Goal: Task Accomplishment & Management: Manage account settings

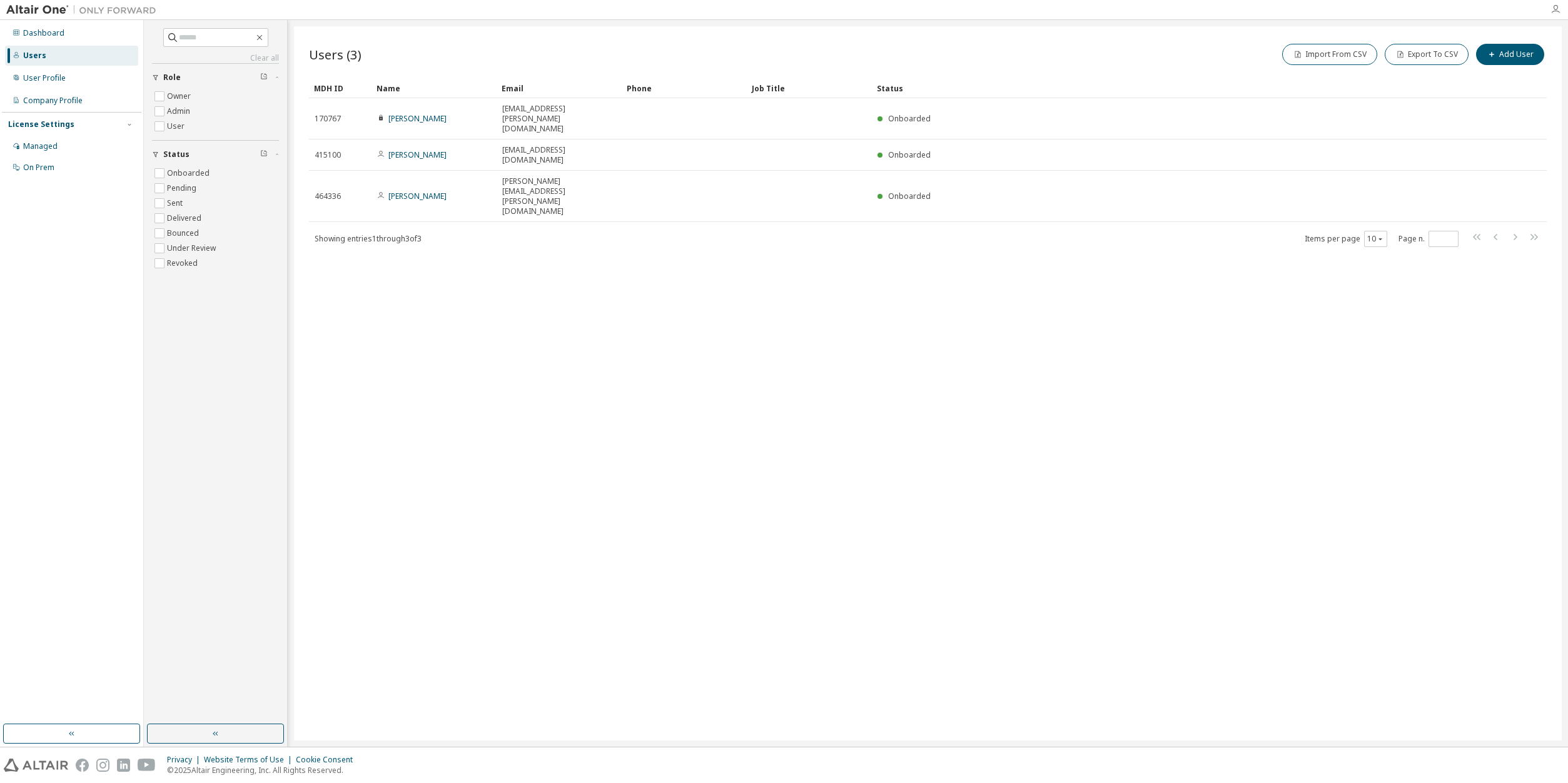
click at [1555, 8] on icon "button" at bounding box center [1555, 9] width 10 height 10
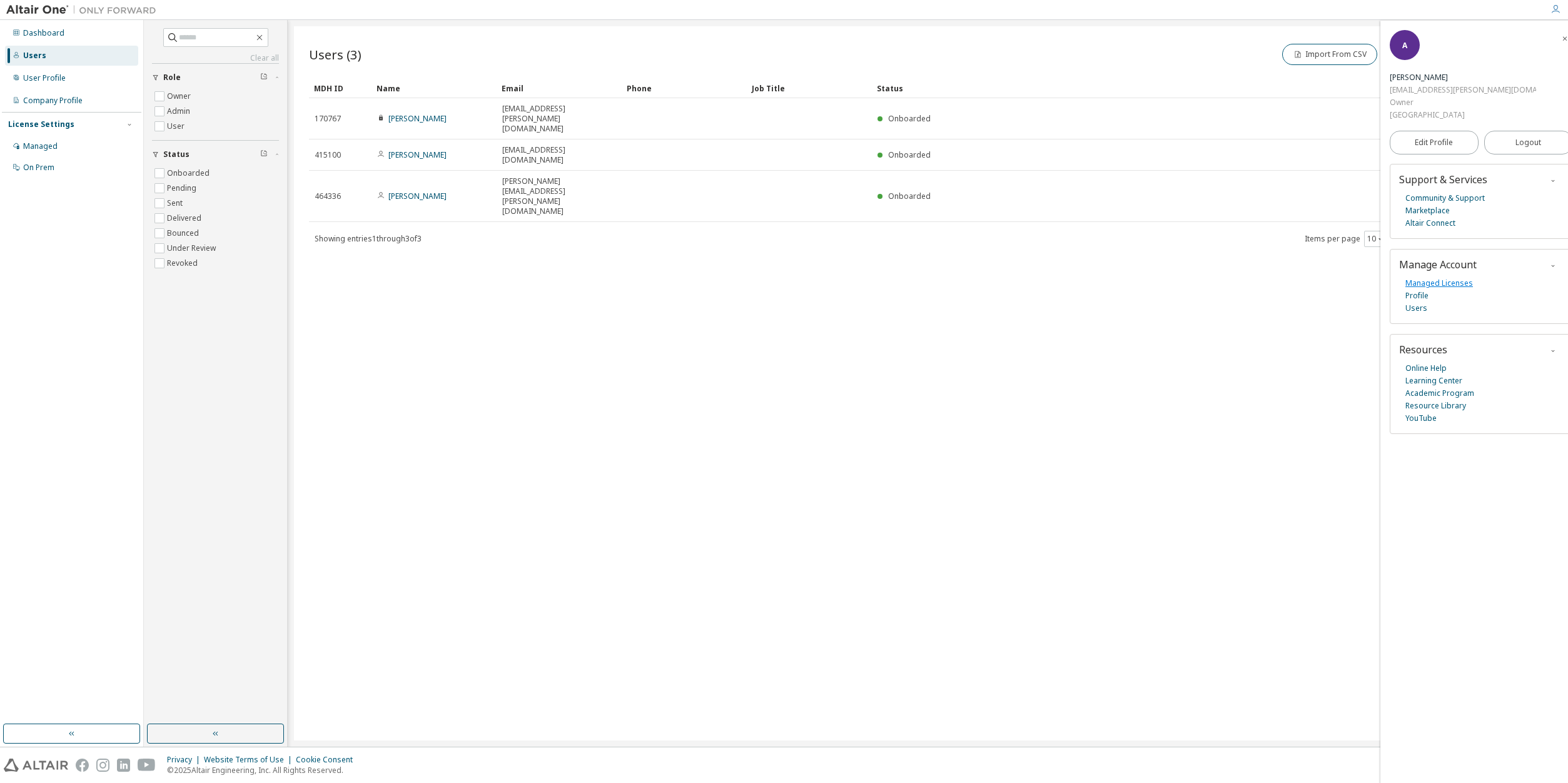
click at [1444, 277] on link "Managed Licenses" at bounding box center [1439, 284] width 68 height 13
click at [57, 123] on div "License Settings" at bounding box center [41, 124] width 66 height 10
click at [57, 126] on div "License Settings" at bounding box center [41, 124] width 66 height 10
click at [52, 167] on div "On Prem" at bounding box center [38, 168] width 31 height 10
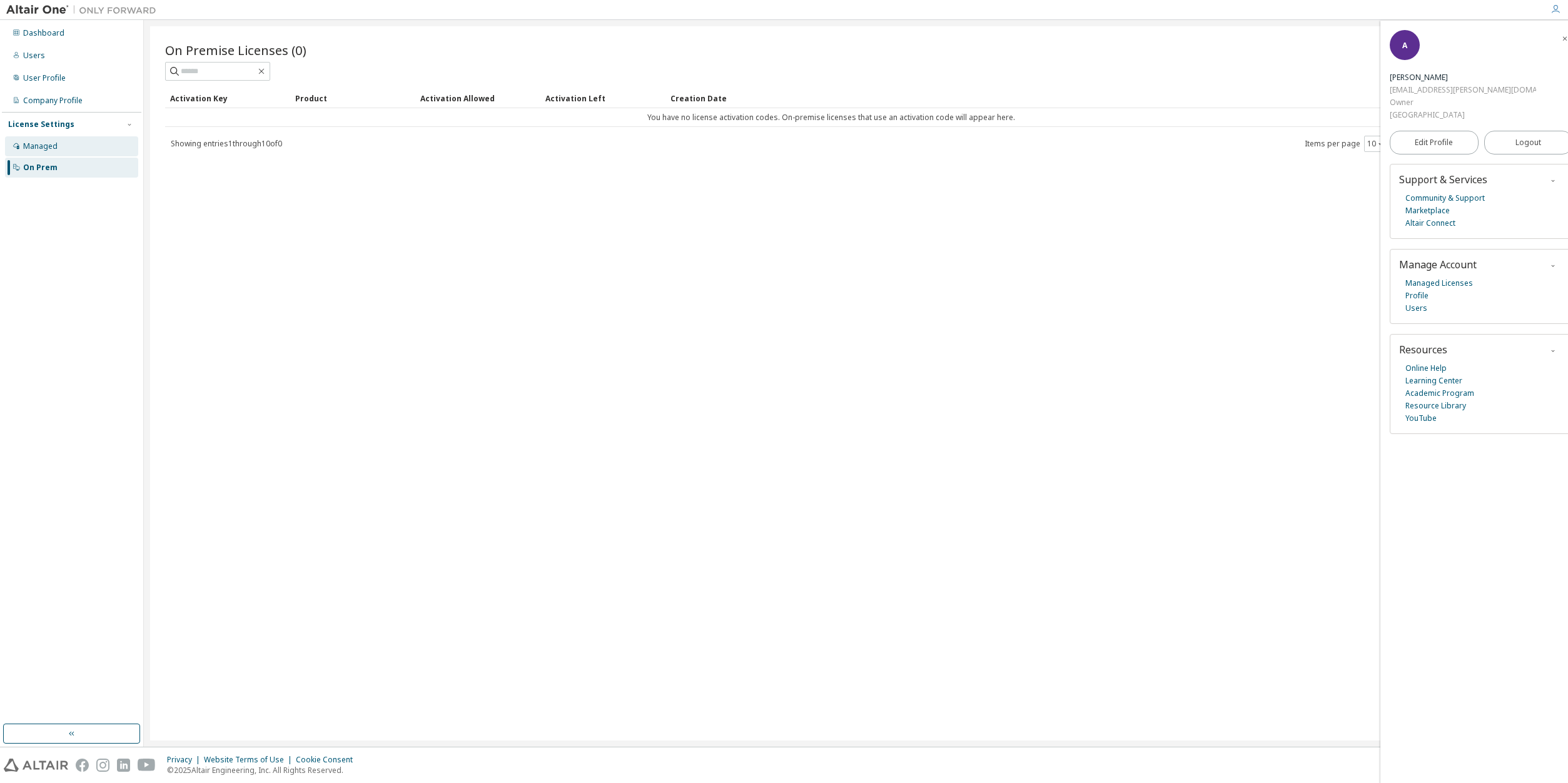
click at [59, 145] on div "Managed" at bounding box center [71, 146] width 133 height 20
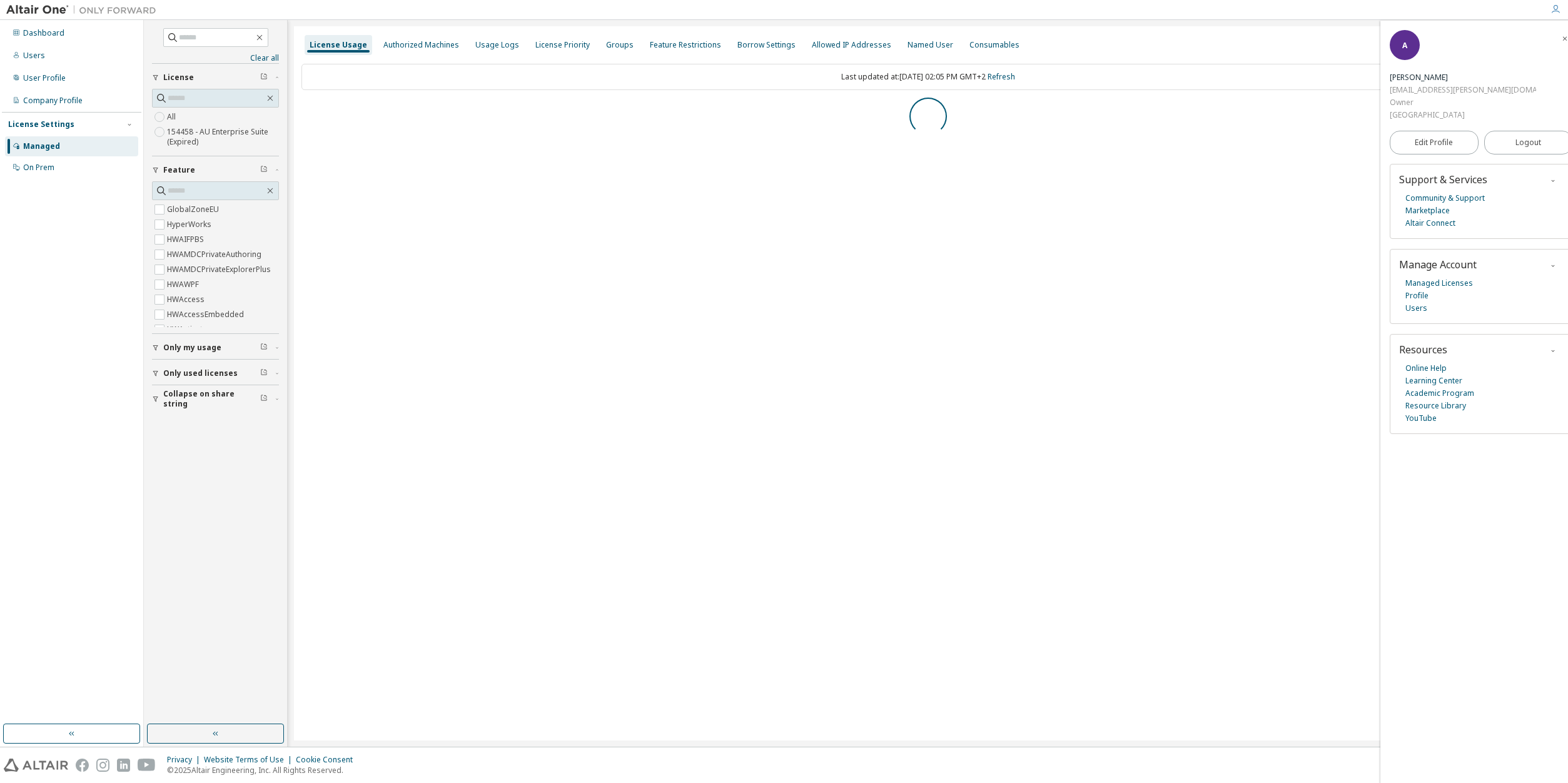
click at [154, 349] on icon "button" at bounding box center [156, 348] width 8 height 8
click at [158, 376] on icon "button" at bounding box center [156, 373] width 8 height 8
click at [158, 435] on icon "button" at bounding box center [156, 435] width 8 height 8
click at [153, 346] on icon "button" at bounding box center [156, 348] width 8 height 8
click at [545, 46] on div "License Priority" at bounding box center [563, 45] width 54 height 10
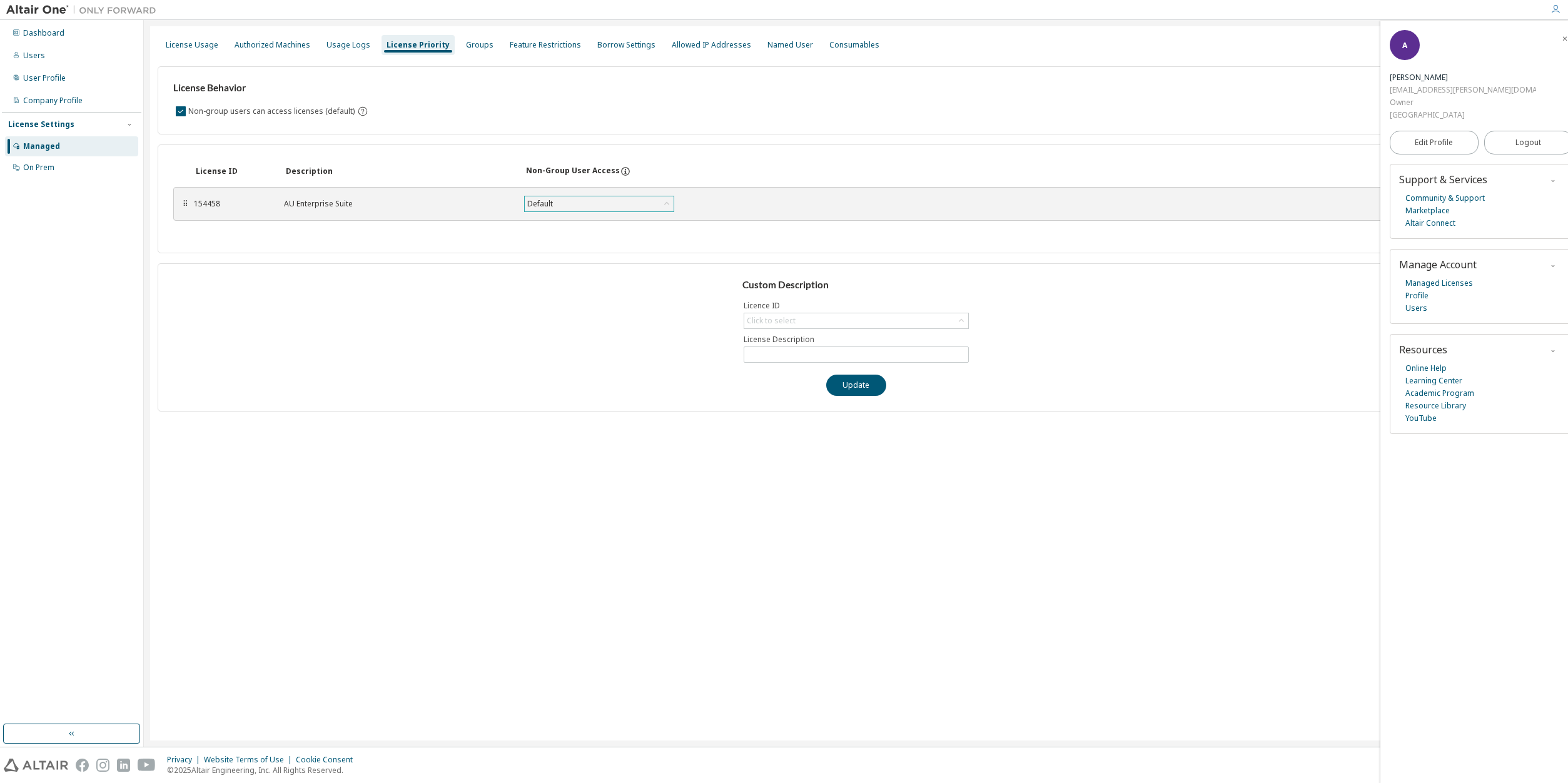
click at [579, 201] on div "Default" at bounding box center [598, 203] width 149 height 15
click at [271, 39] on div "Authorized Machines" at bounding box center [272, 45] width 86 height 20
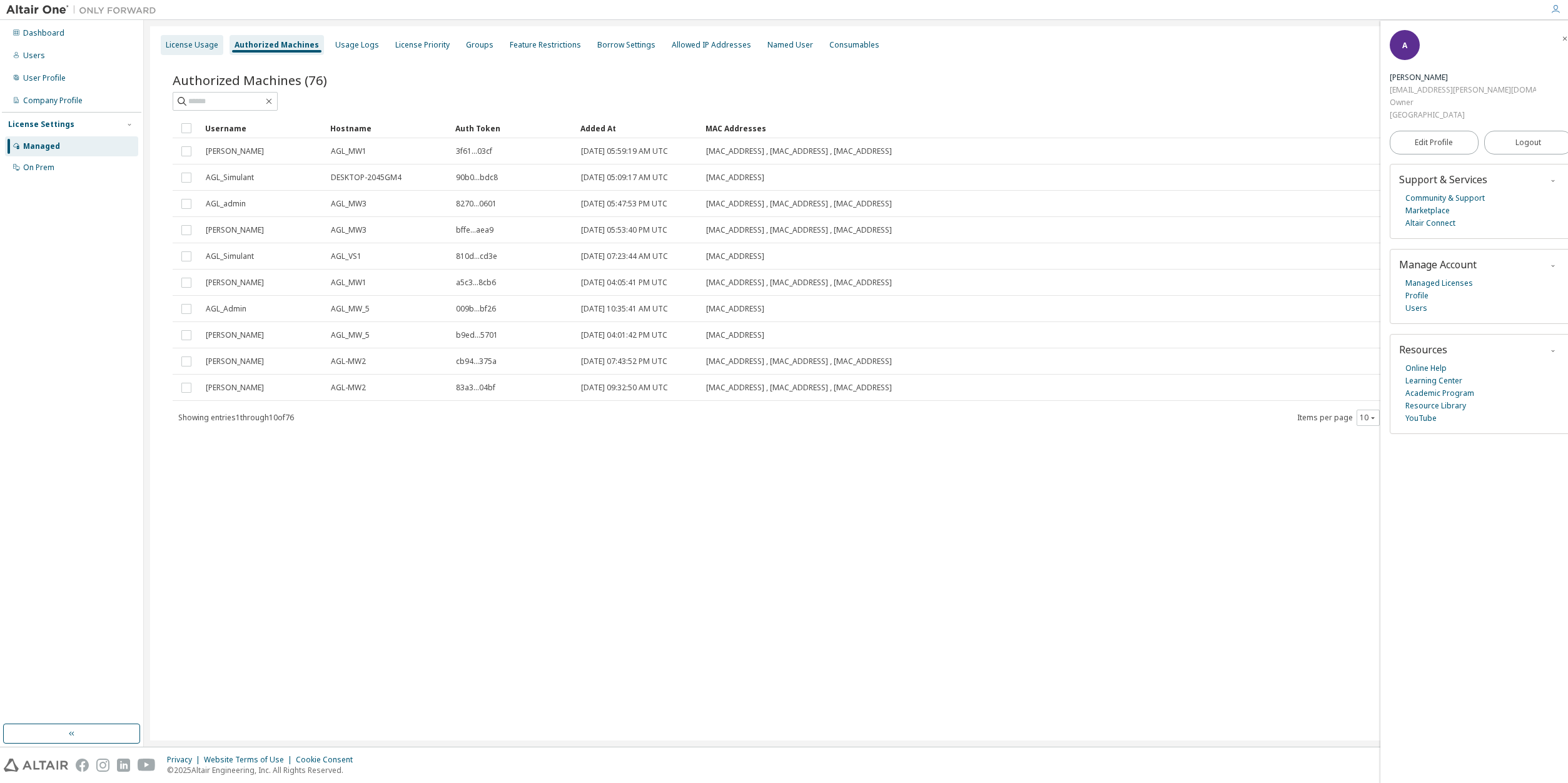
click at [194, 43] on div "License Usage" at bounding box center [191, 45] width 52 height 10
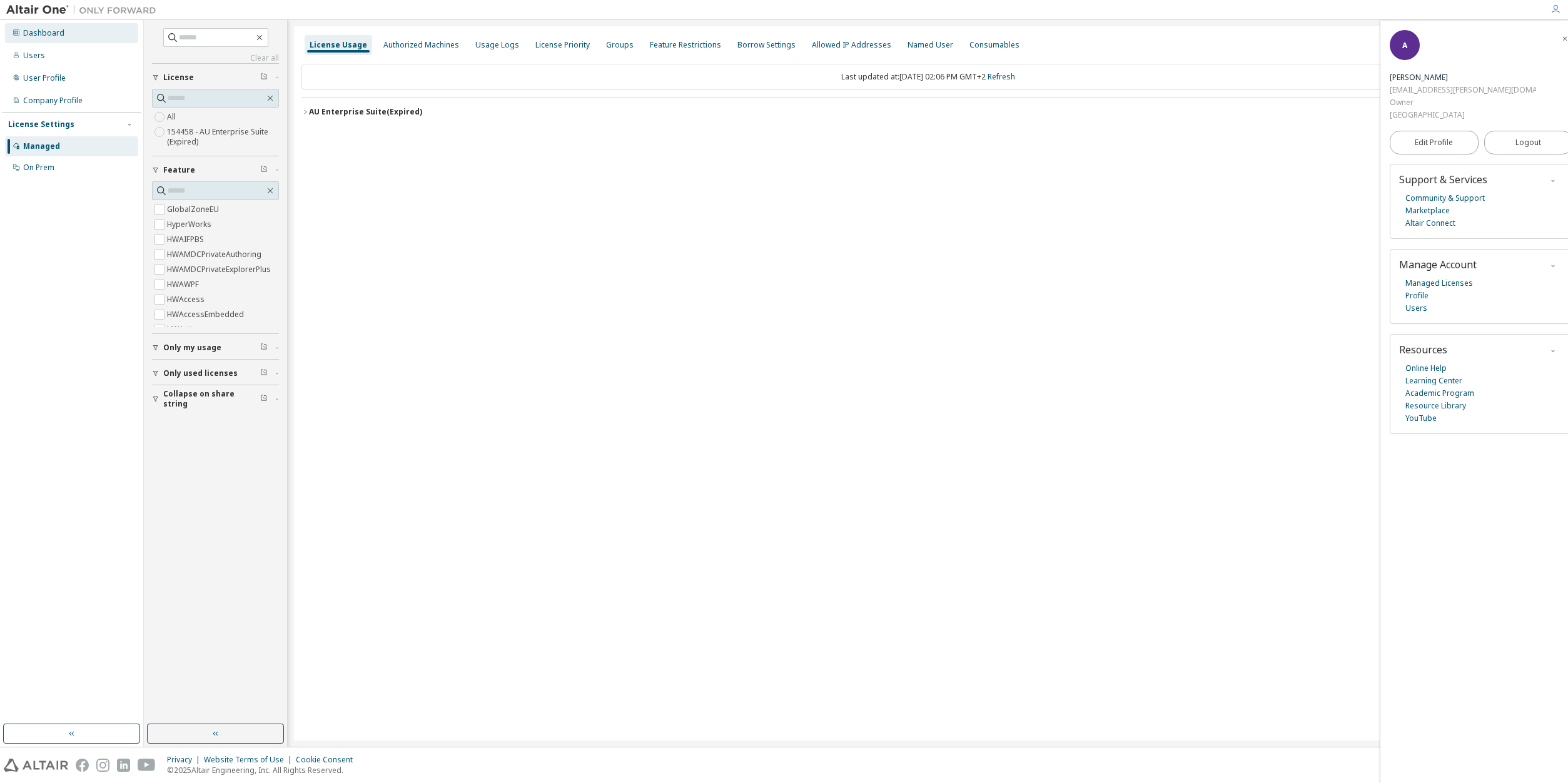
click at [42, 38] on div "Dashboard" at bounding box center [43, 33] width 41 height 10
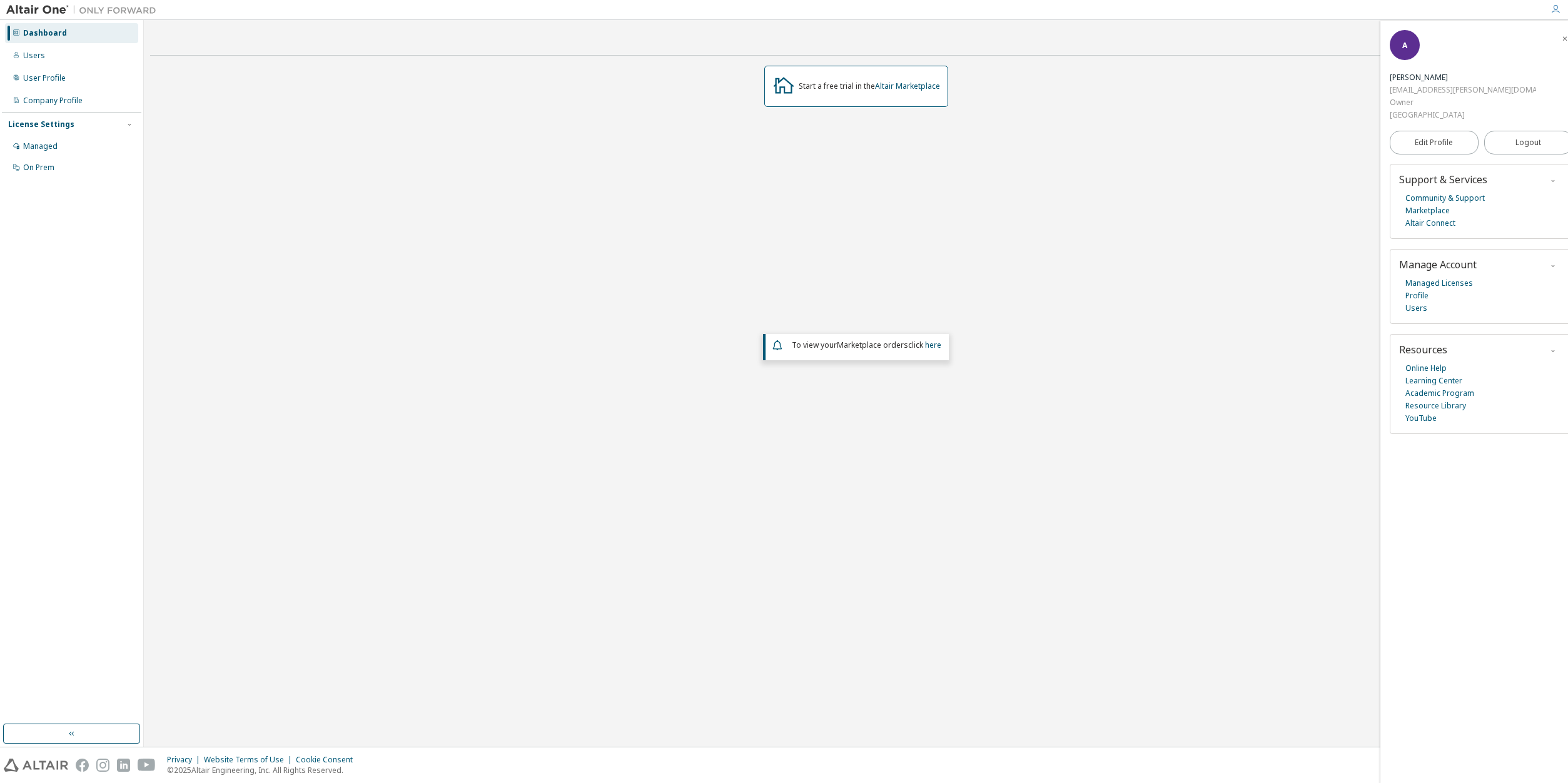
click at [37, 39] on div "Dashboard" at bounding box center [71, 33] width 133 height 20
click at [39, 47] on div "Users" at bounding box center [71, 55] width 133 height 20
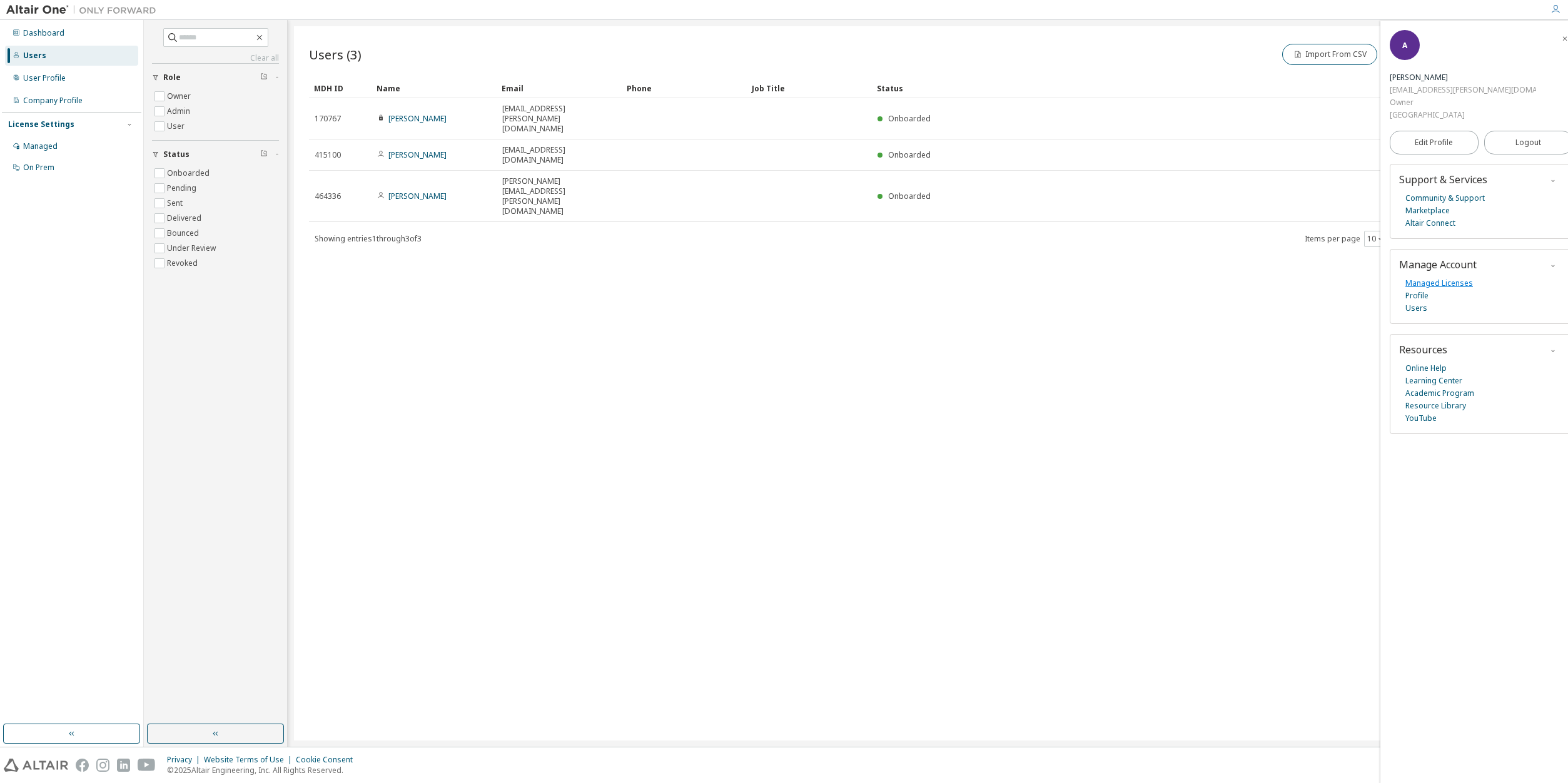
click at [1453, 277] on link "Managed Licenses" at bounding box center [1439, 284] width 68 height 13
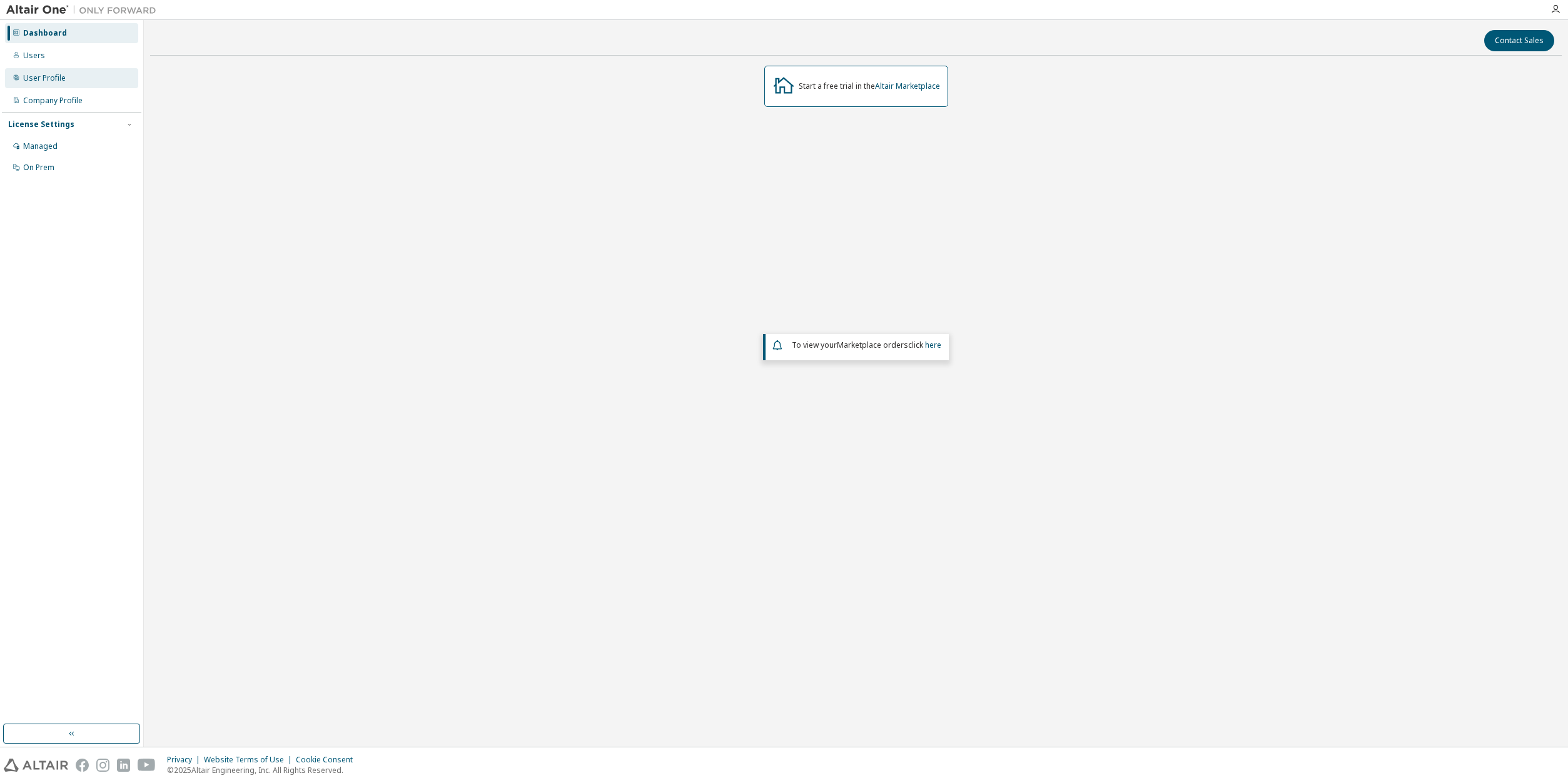
click at [75, 78] on div "User Profile" at bounding box center [71, 78] width 133 height 20
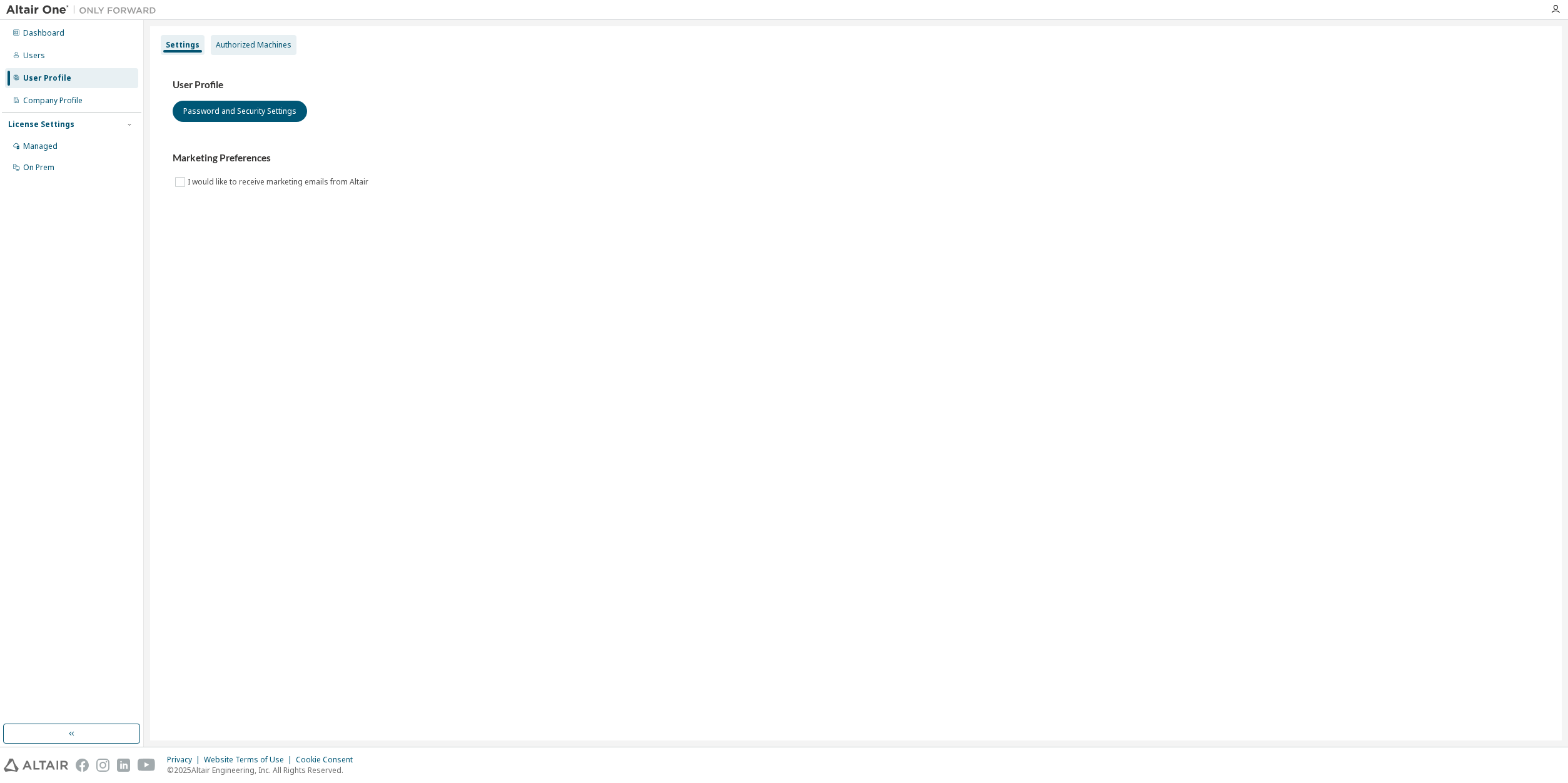
click at [259, 43] on div "Authorized Machines" at bounding box center [253, 45] width 75 height 10
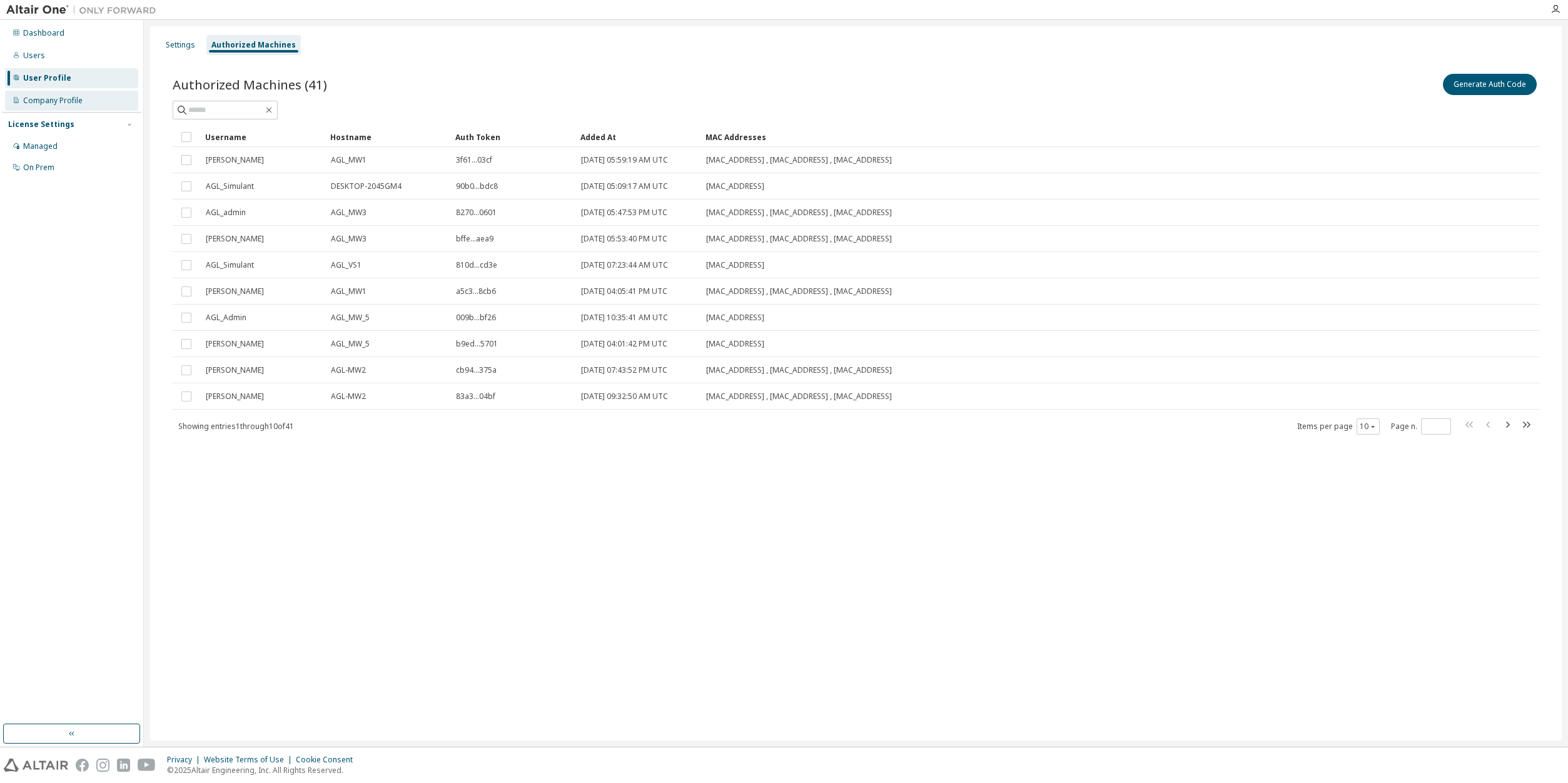
click at [46, 100] on div "Company Profile" at bounding box center [52, 101] width 59 height 10
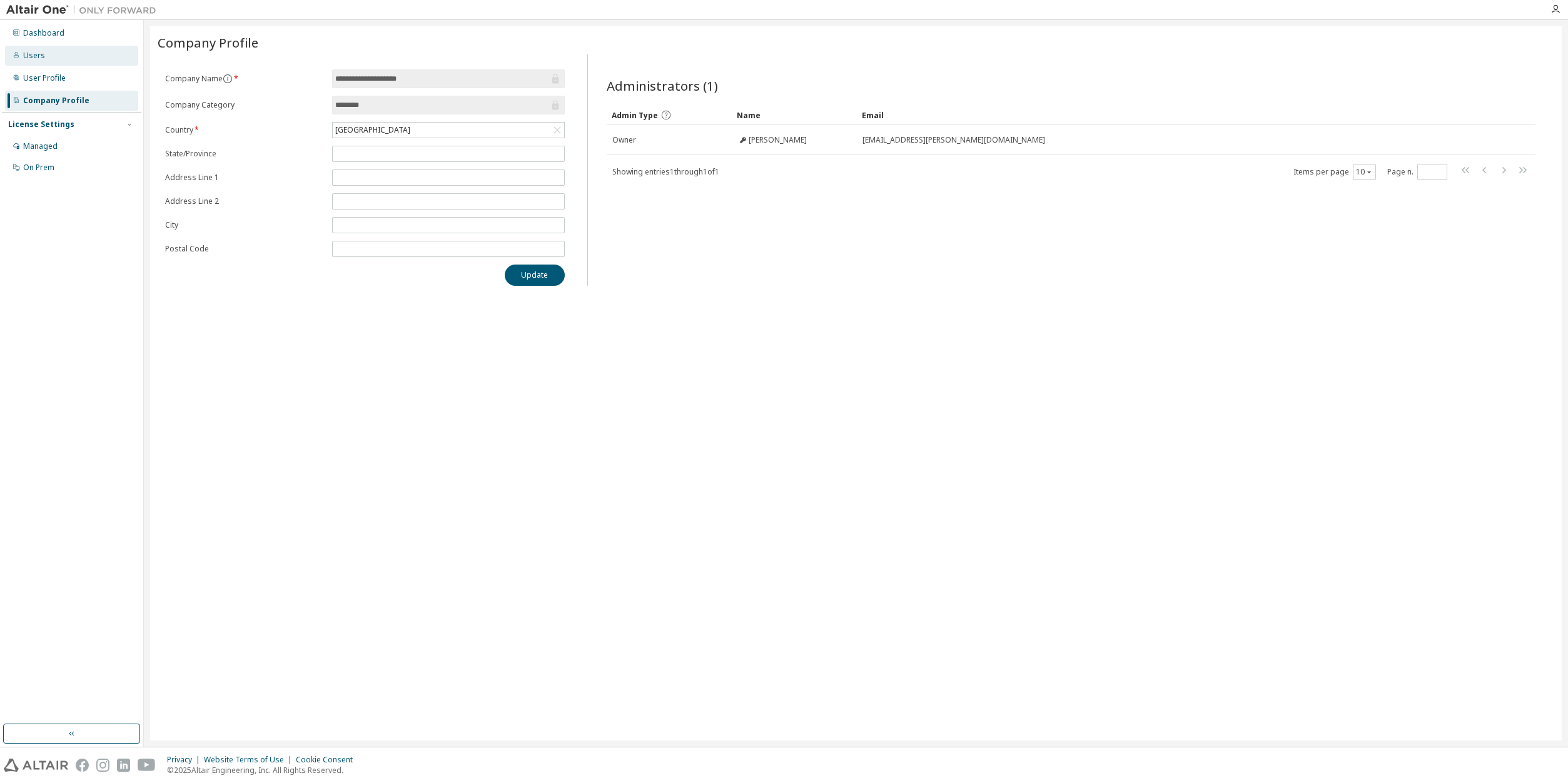
click at [39, 51] on div "Users" at bounding box center [34, 56] width 22 height 10
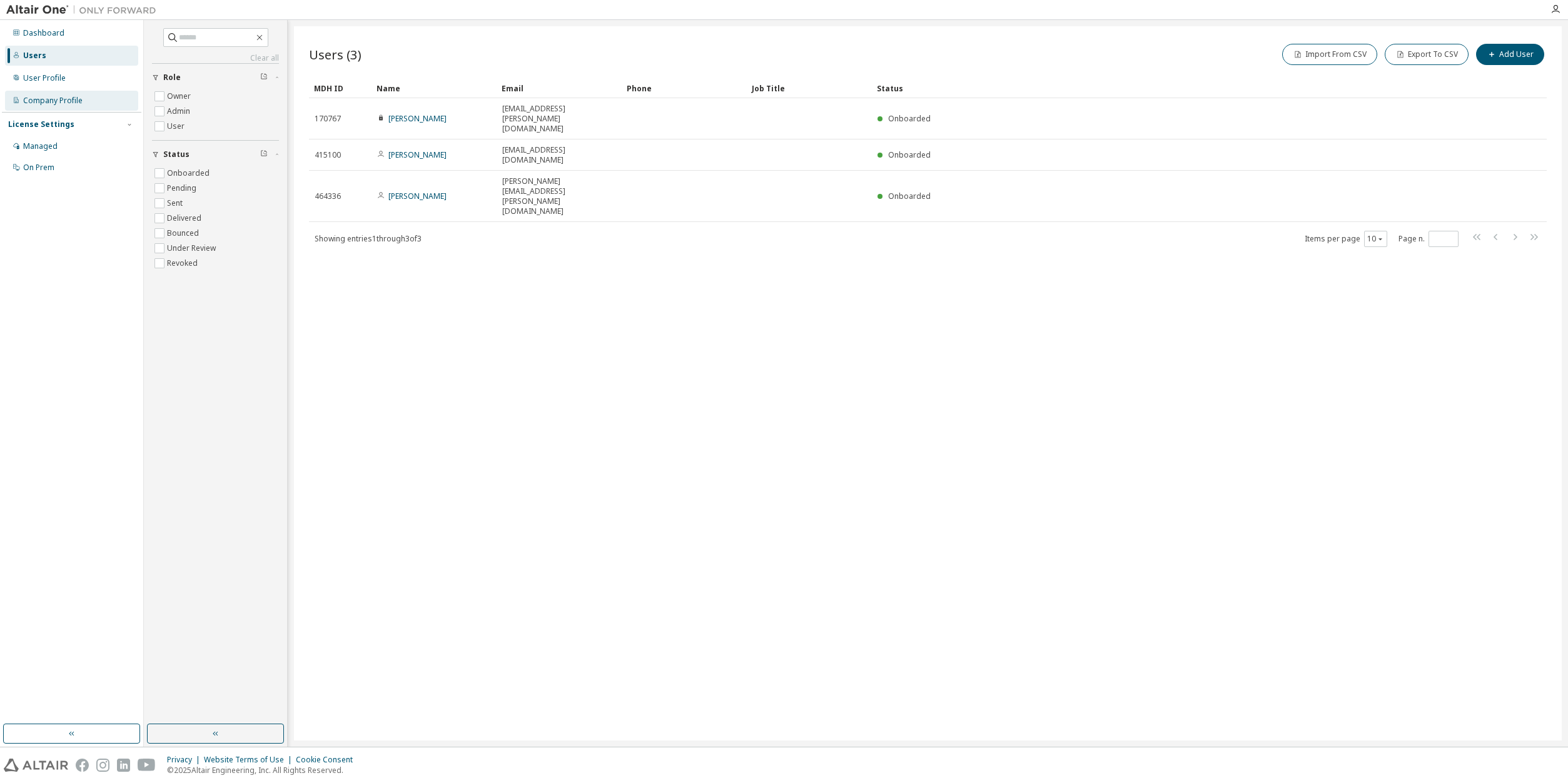
click at [58, 103] on div "Company Profile" at bounding box center [52, 101] width 59 height 10
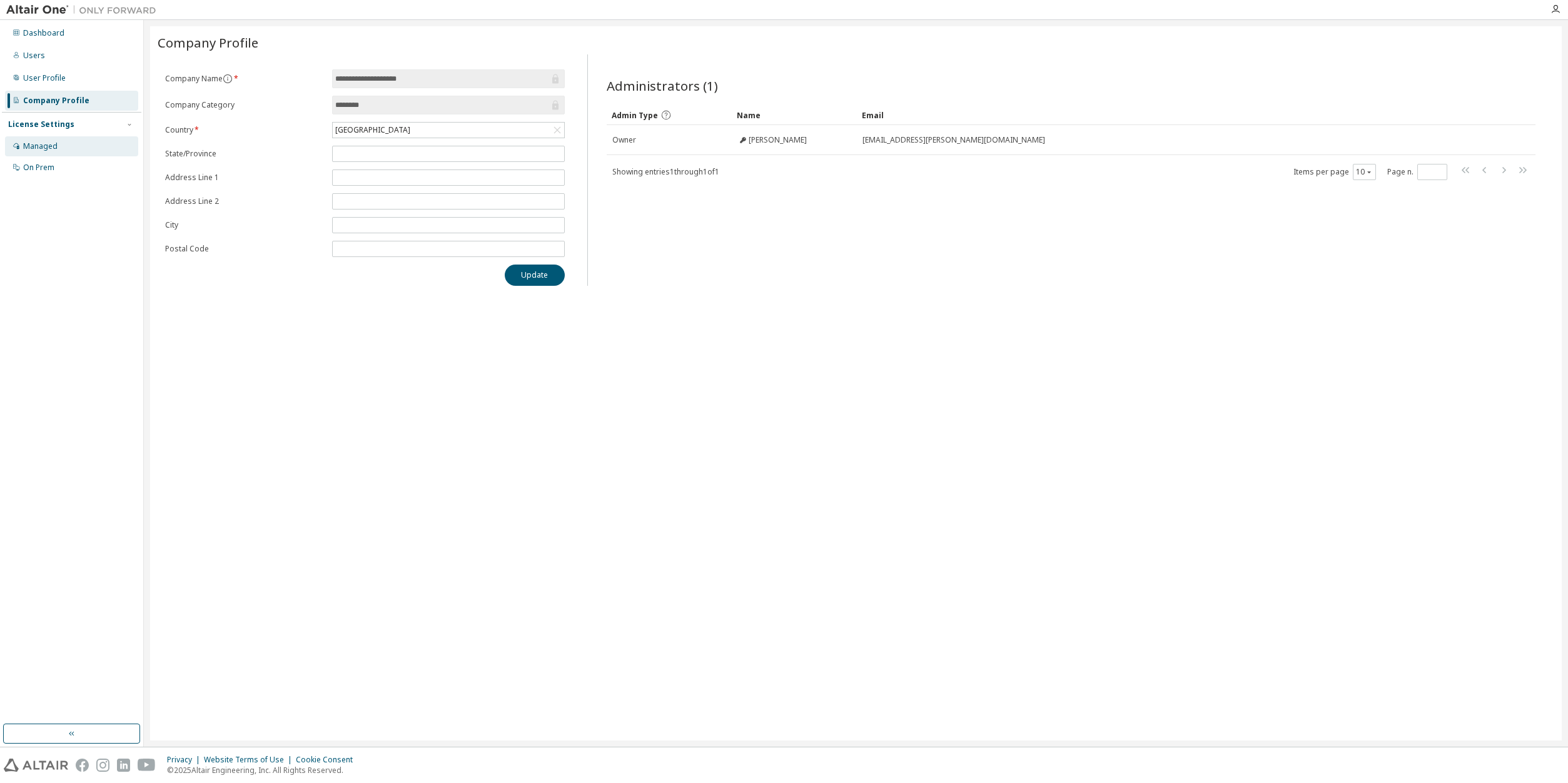
click at [51, 148] on div "Managed" at bounding box center [40, 146] width 34 height 10
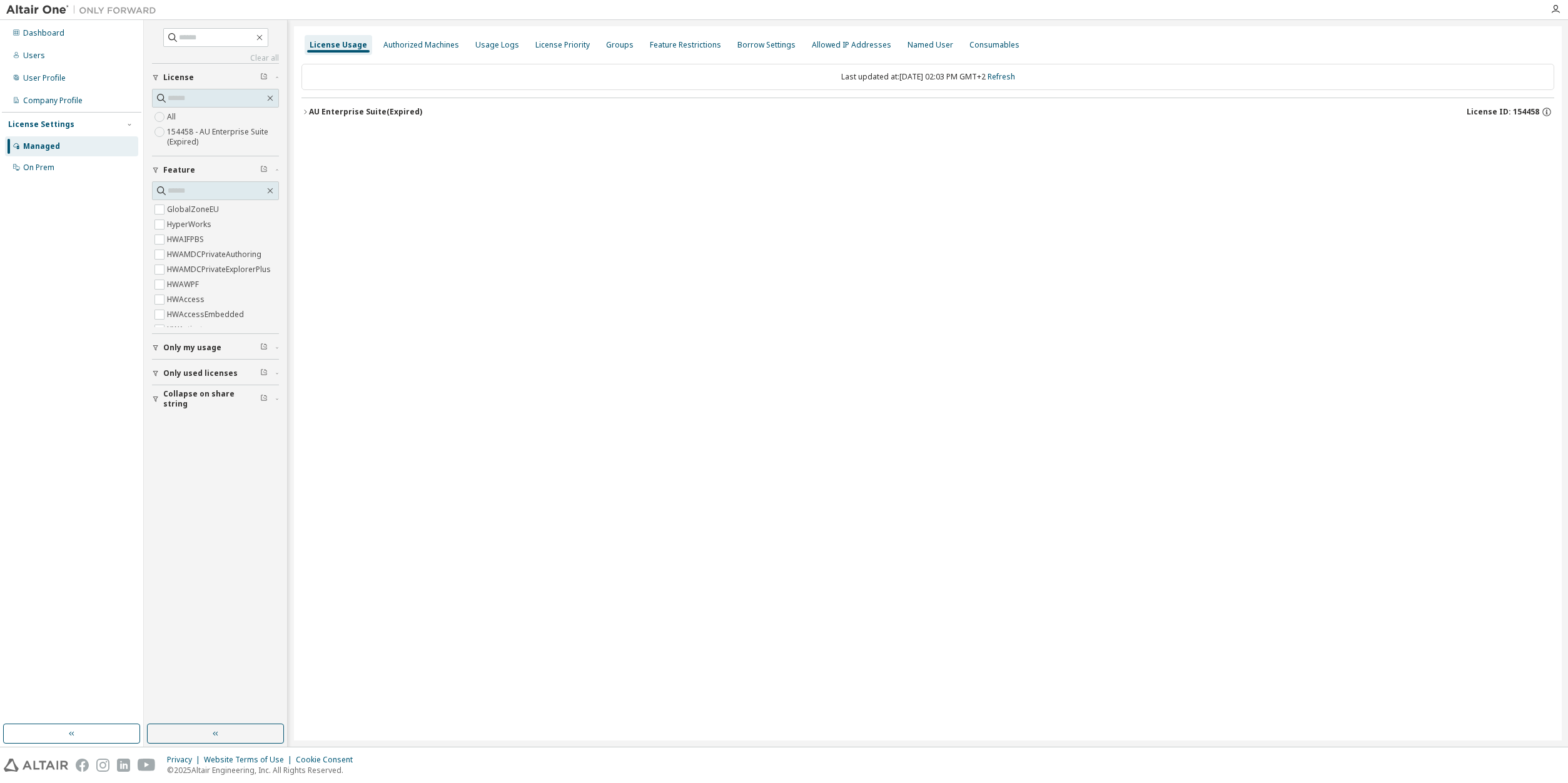
click at [188, 132] on label "154458 - AU Enterprise Suite (Expired)" at bounding box center [223, 137] width 112 height 25
click at [308, 114] on icon "button" at bounding box center [305, 112] width 8 height 8
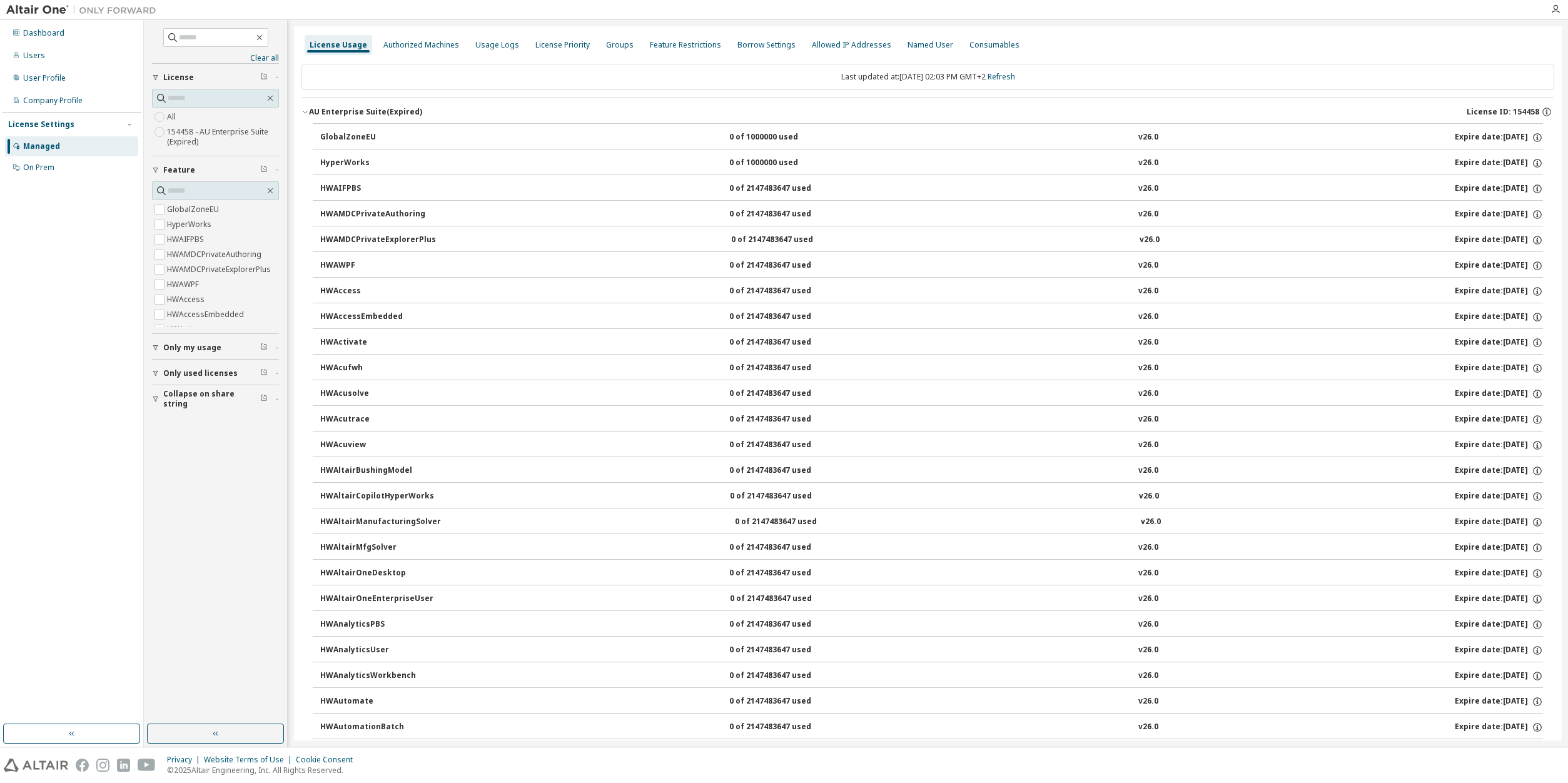
click at [304, 114] on icon "button" at bounding box center [305, 112] width 8 height 8
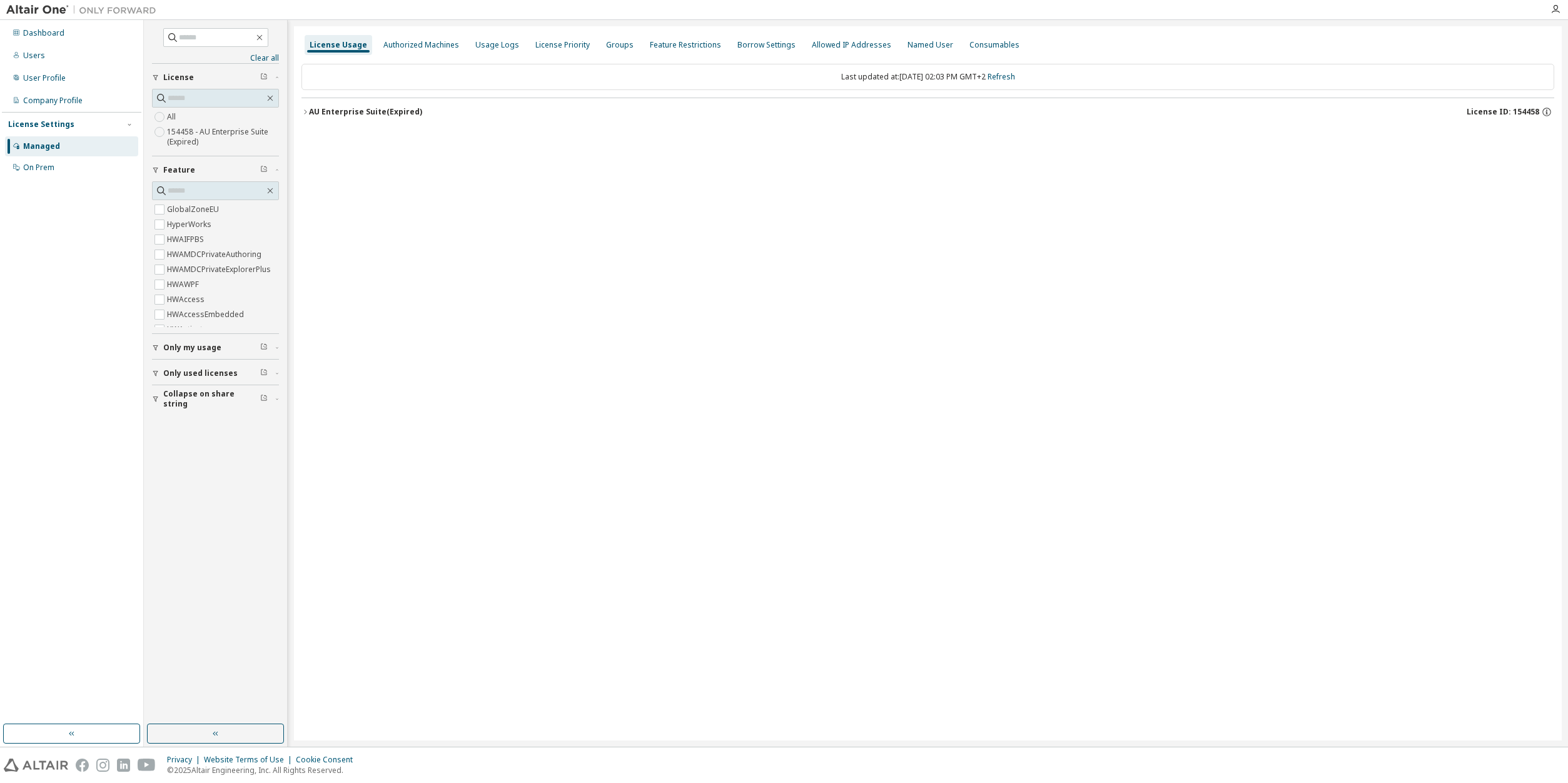
click at [304, 114] on icon "button" at bounding box center [305, 112] width 3 height 4
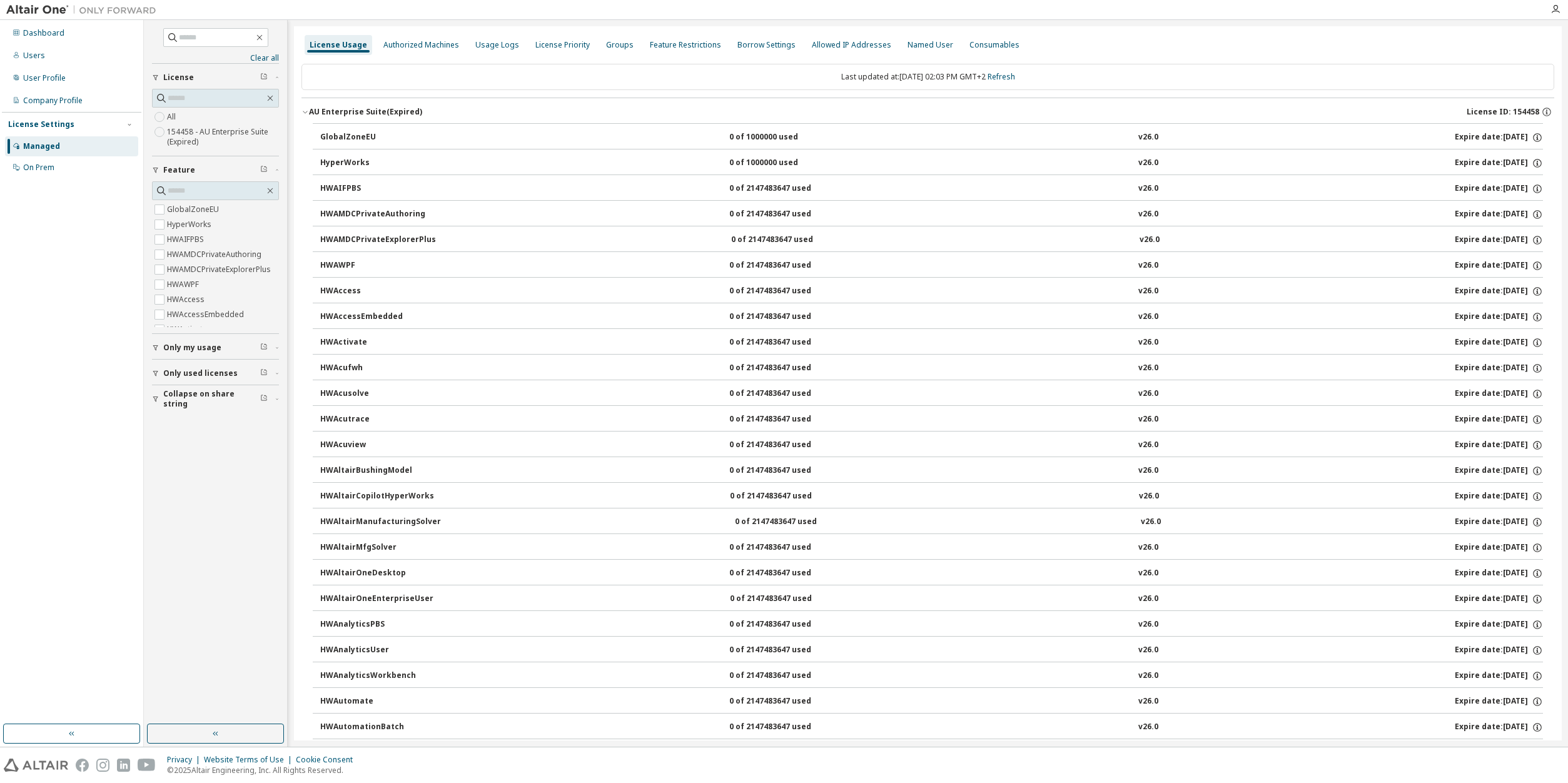
click at [304, 114] on icon "button" at bounding box center [305, 112] width 8 height 8
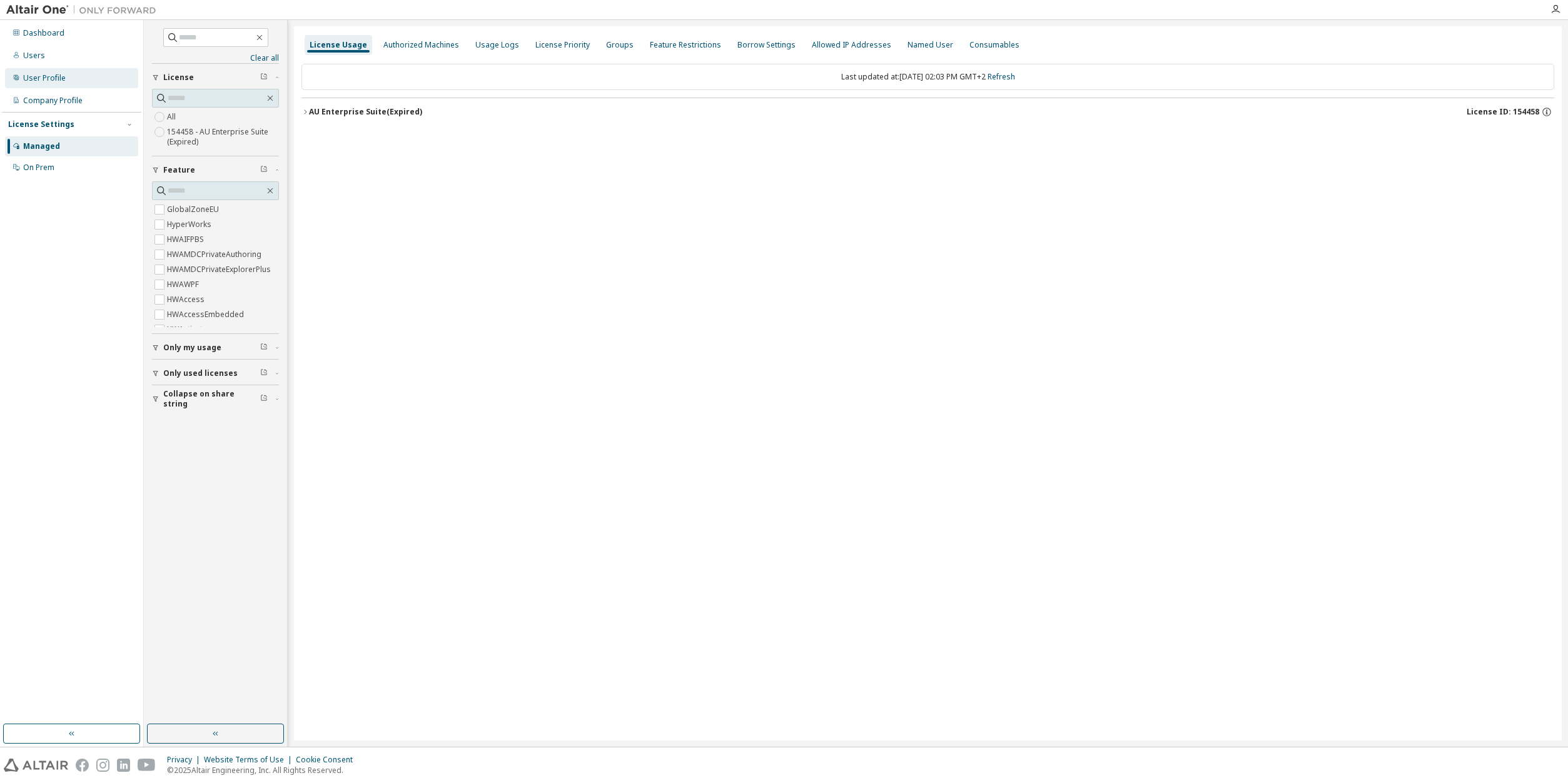
click at [62, 78] on div "User Profile" at bounding box center [44, 78] width 43 height 10
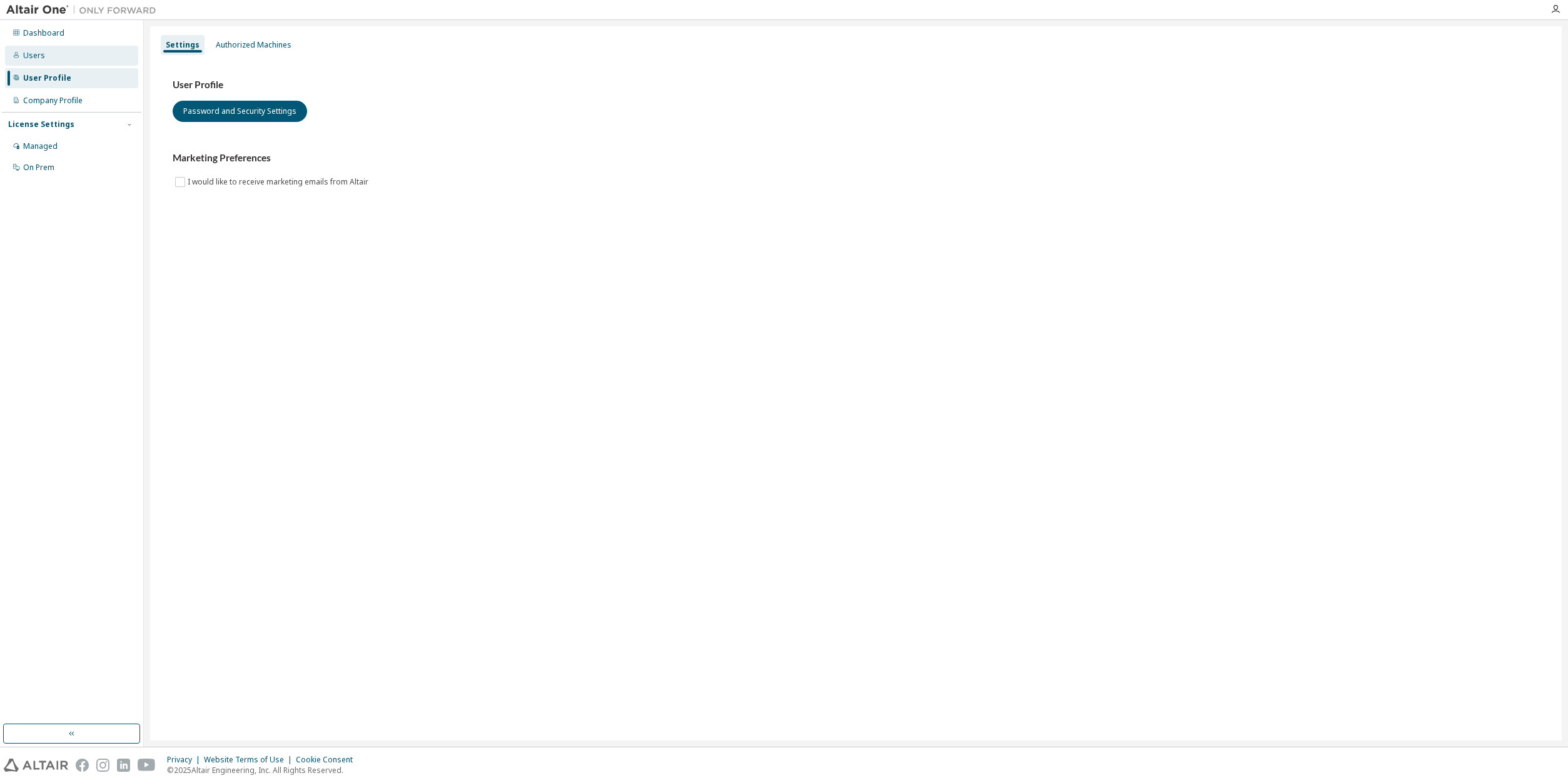
click at [41, 57] on div "Users" at bounding box center [34, 56] width 22 height 10
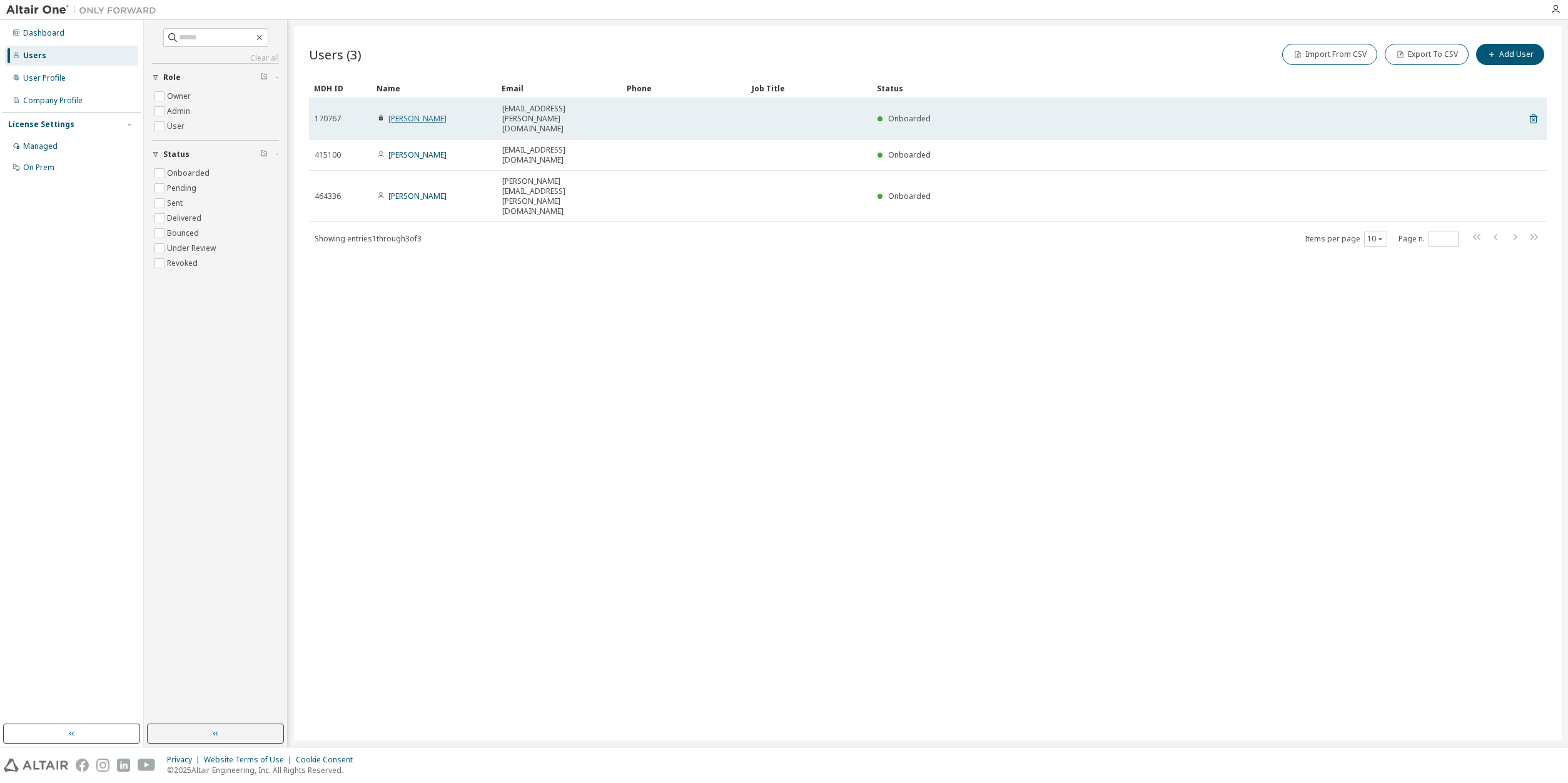
click at [417, 115] on link "[PERSON_NAME]" at bounding box center [417, 118] width 58 height 10
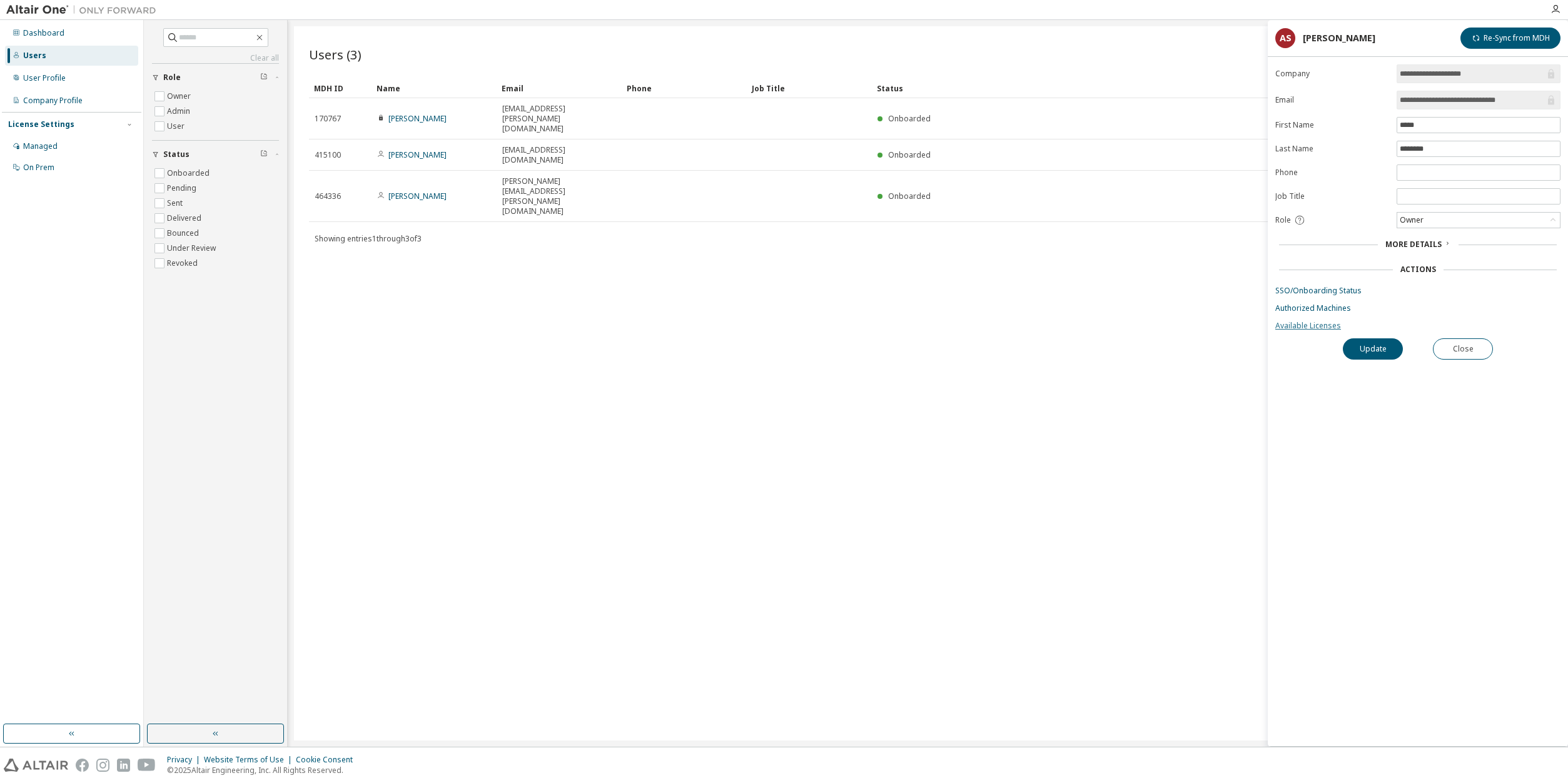
click at [1326, 331] on link "Available Licenses" at bounding box center [1417, 325] width 285 height 10
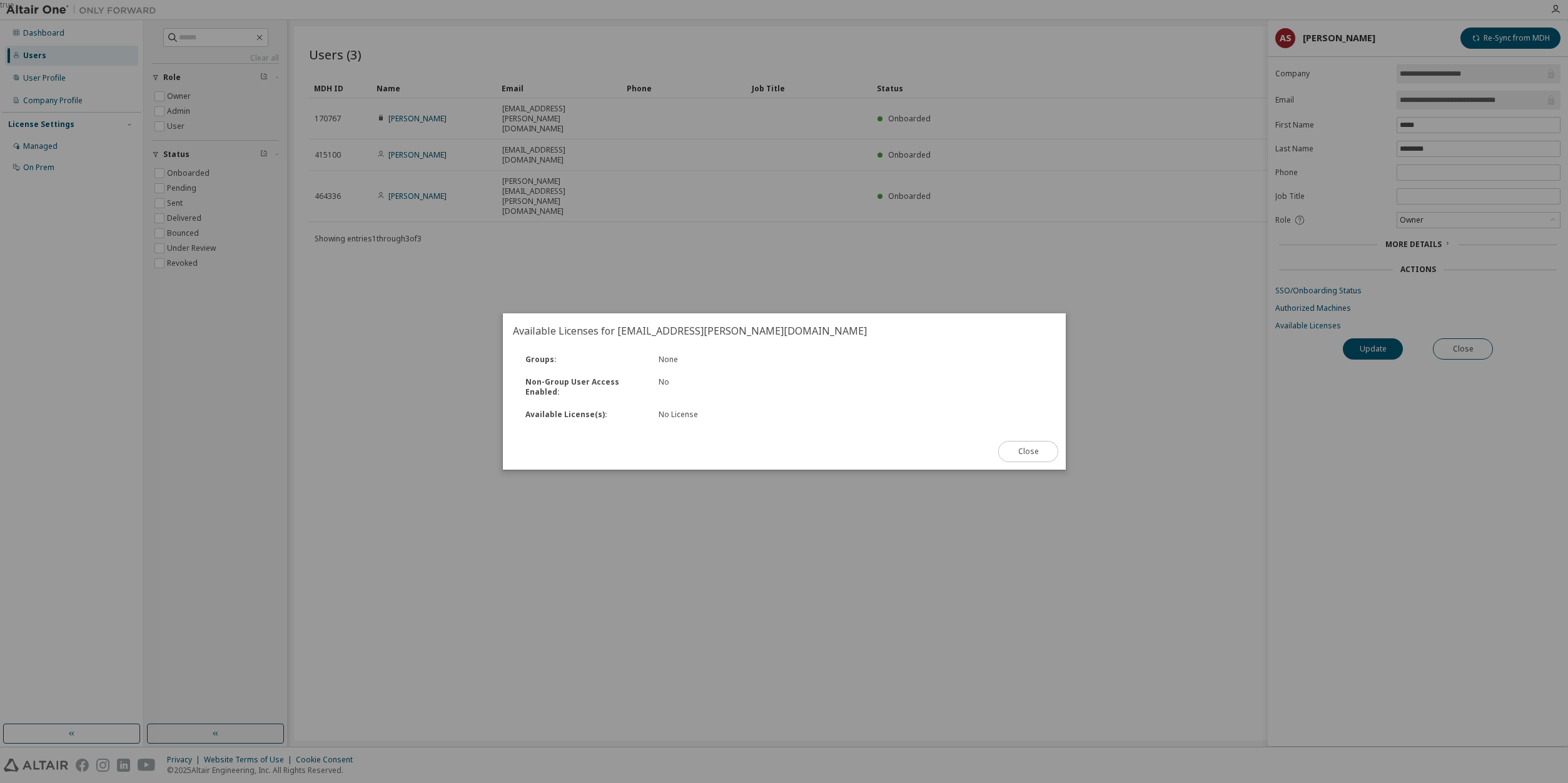
click at [1008, 447] on button "Close" at bounding box center [1028, 451] width 60 height 21
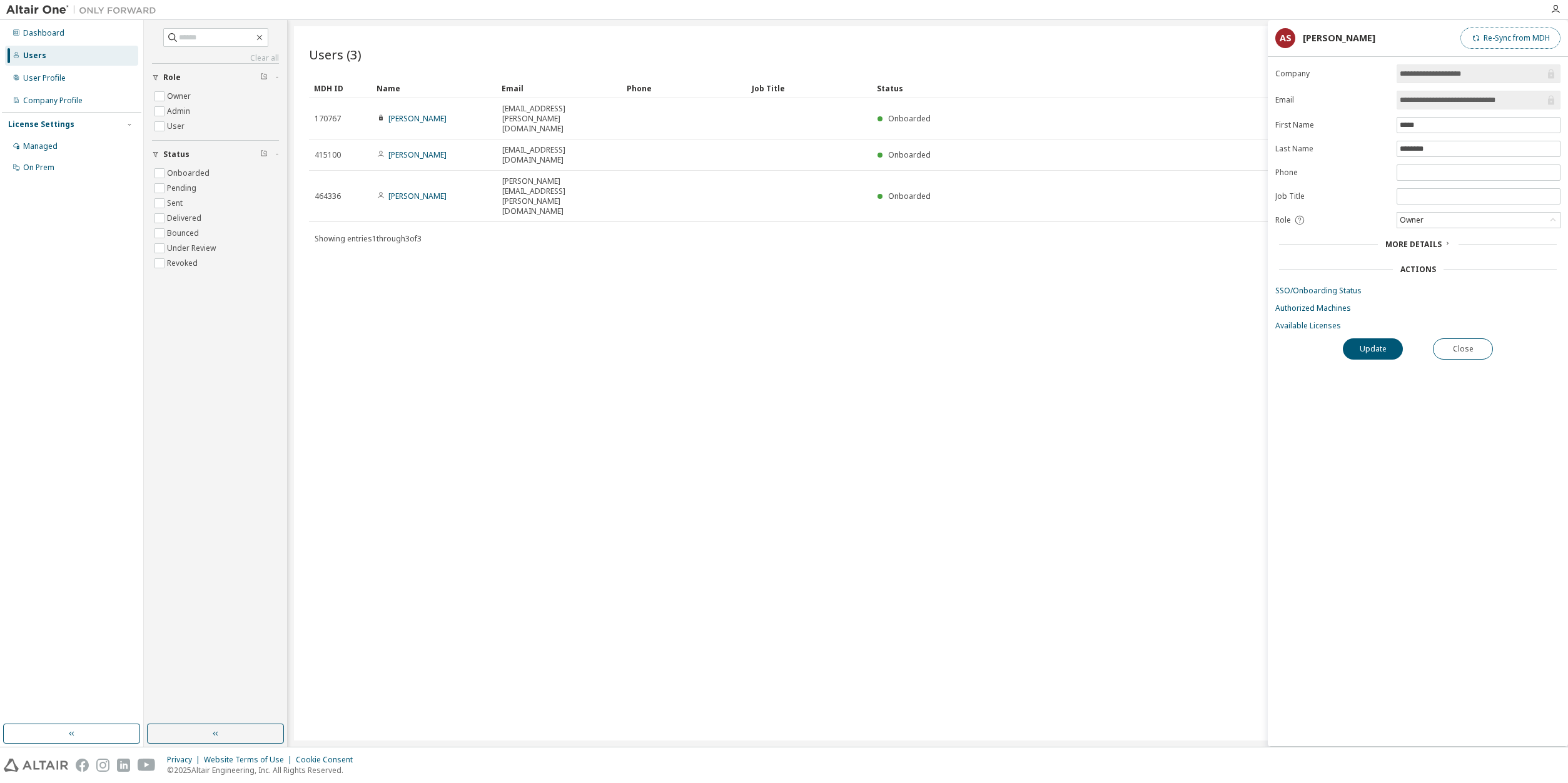
click at [1495, 43] on button "Re-Sync from MDH" at bounding box center [1509, 38] width 100 height 21
click at [1558, 6] on icon "button" at bounding box center [1555, 9] width 10 height 10
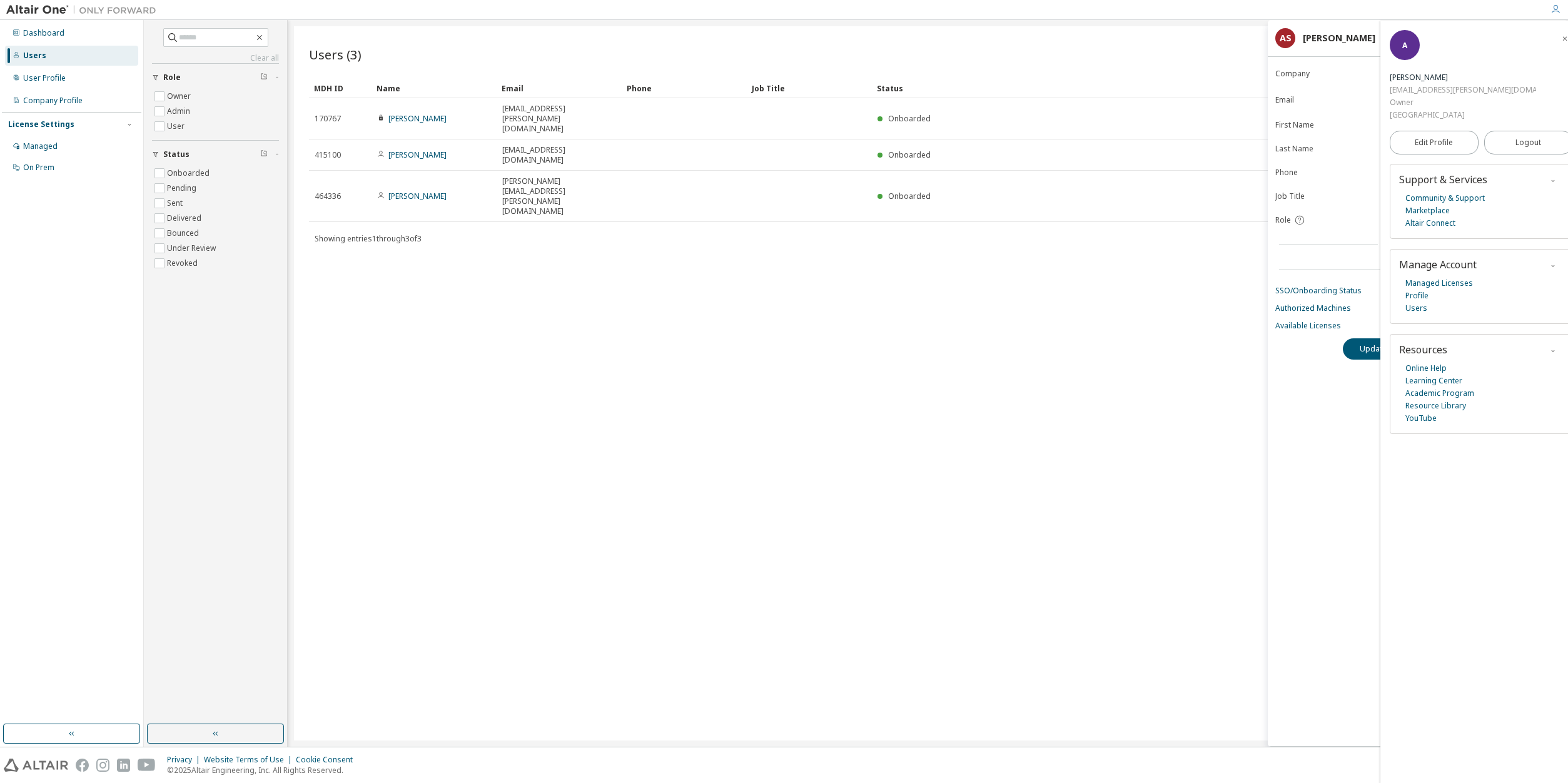
click at [837, 393] on div "Users (3) Import From CSV Export To CSV Add User Clear Load Save Save As Field …" at bounding box center [928, 383] width 1268 height 715
click at [75, 86] on div "User Profile" at bounding box center [71, 78] width 133 height 20
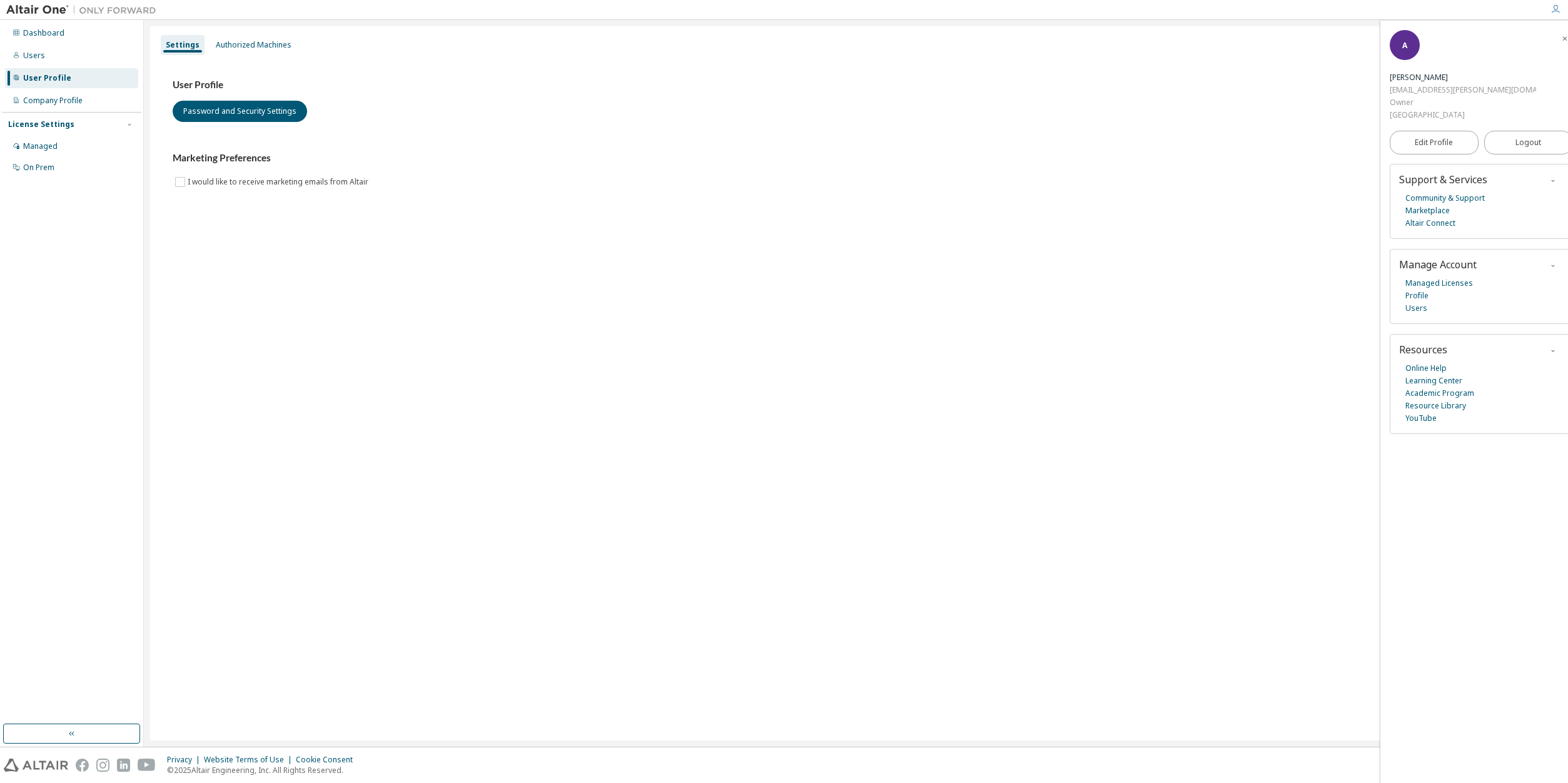
click at [68, 111] on div "Dashboard Users User Profile Company Profile License Settings Managed On Prem" at bounding box center [72, 100] width 140 height 157
click at [67, 107] on div "Company Profile" at bounding box center [71, 101] width 133 height 20
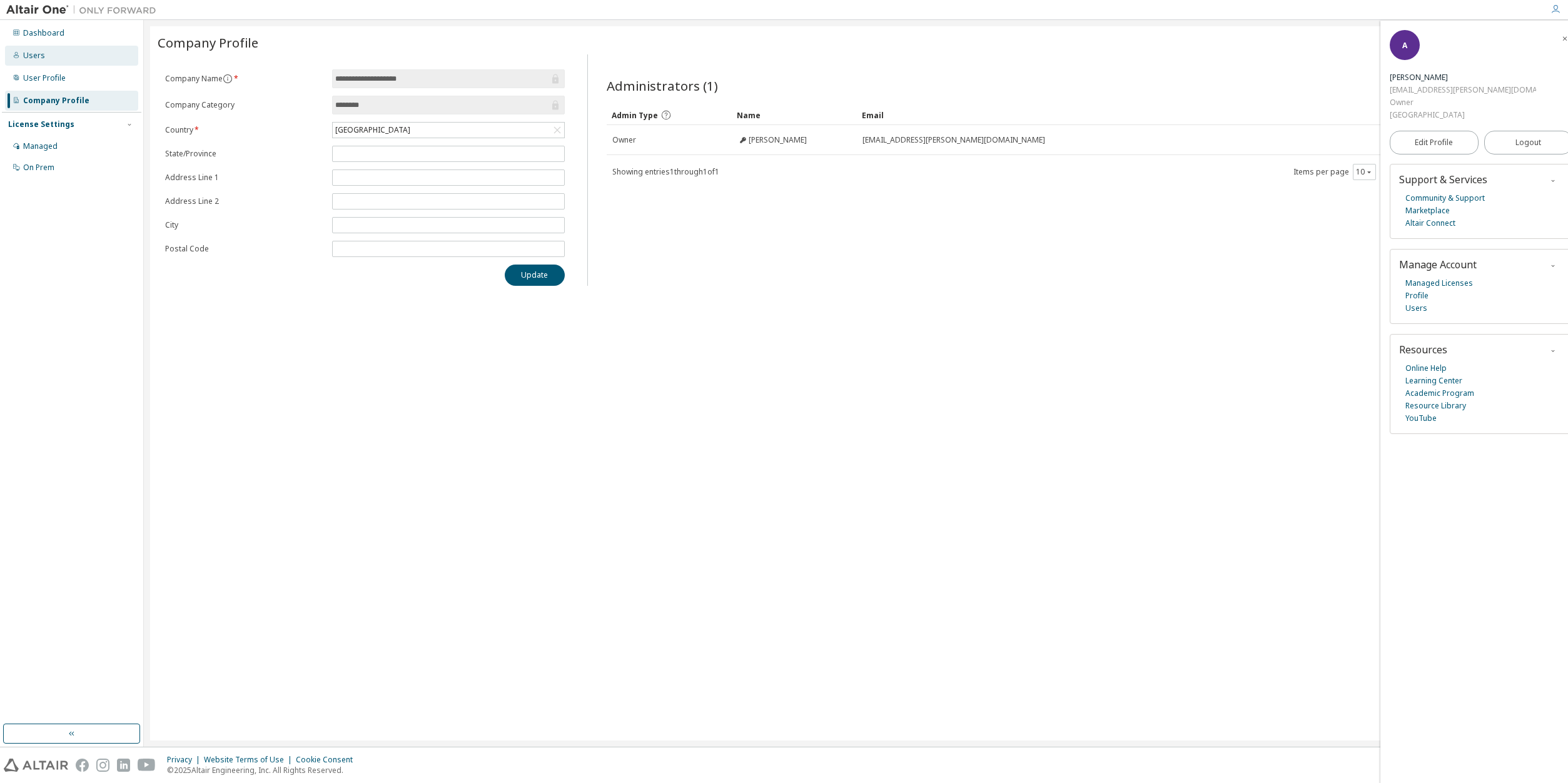
click at [52, 59] on div "Users" at bounding box center [71, 55] width 133 height 20
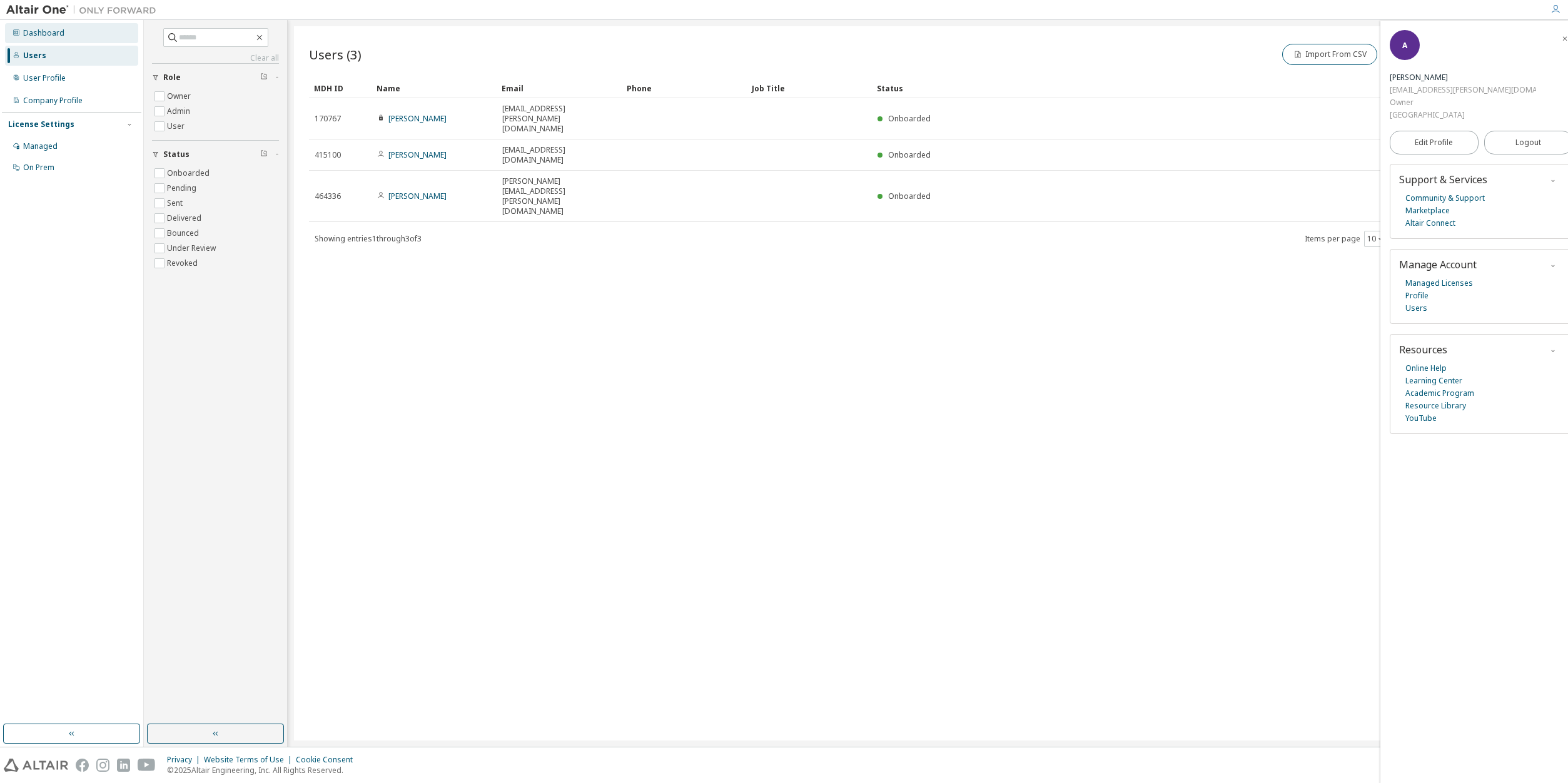
click at [54, 35] on div "Dashboard" at bounding box center [43, 33] width 41 height 10
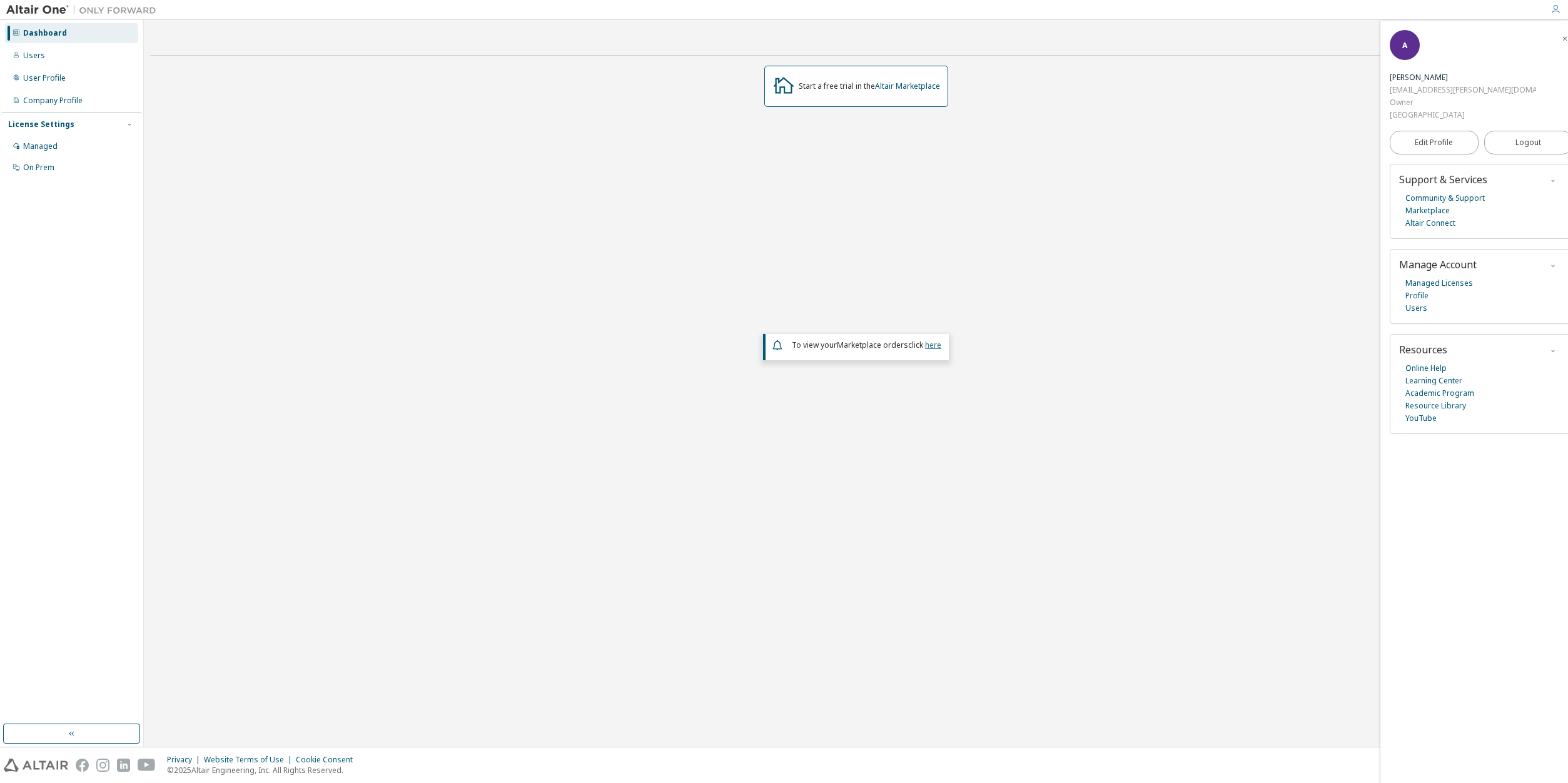
click at [933, 346] on link "here" at bounding box center [933, 344] width 16 height 10
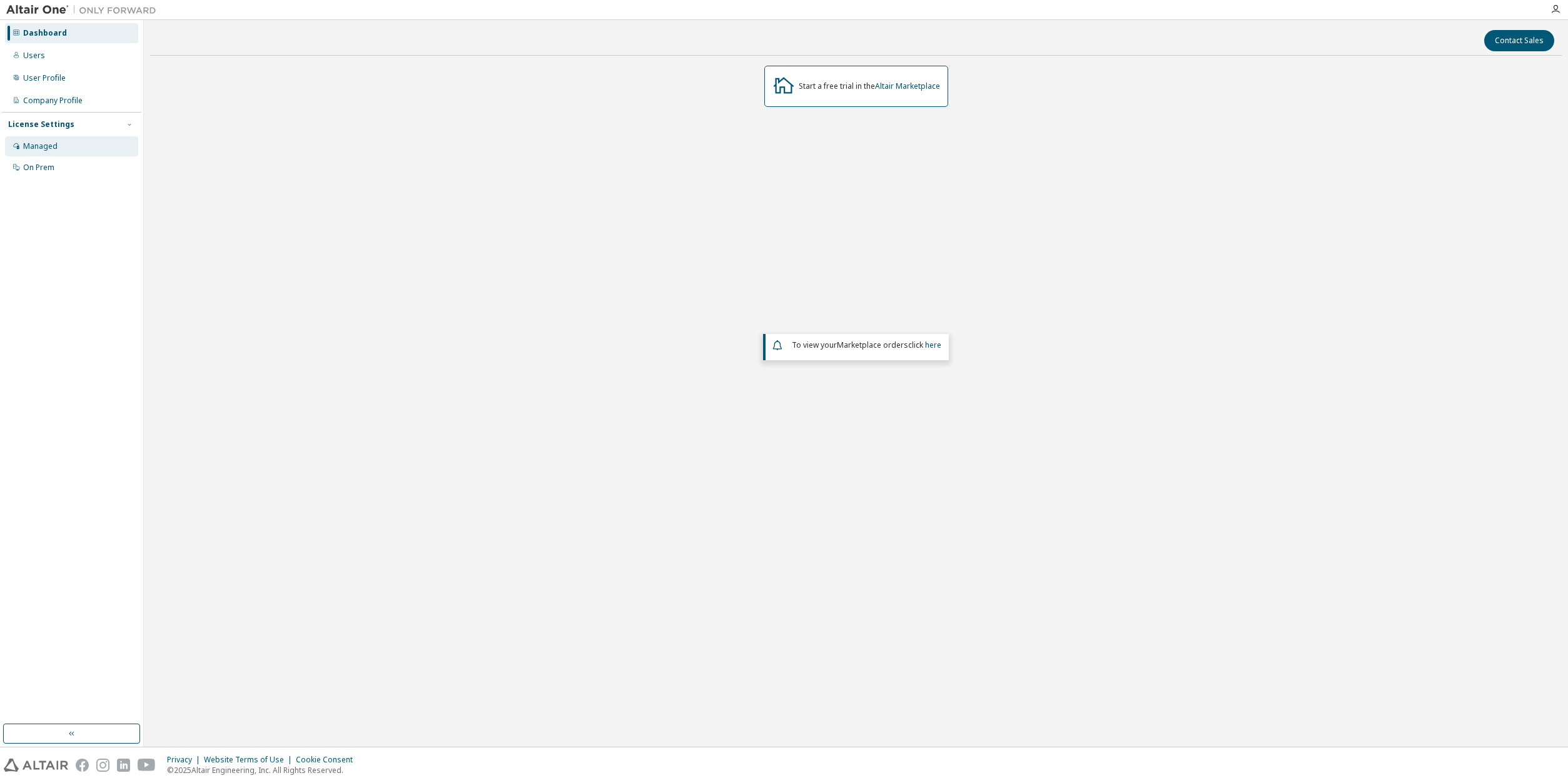
click at [39, 141] on div "Managed" at bounding box center [40, 146] width 34 height 10
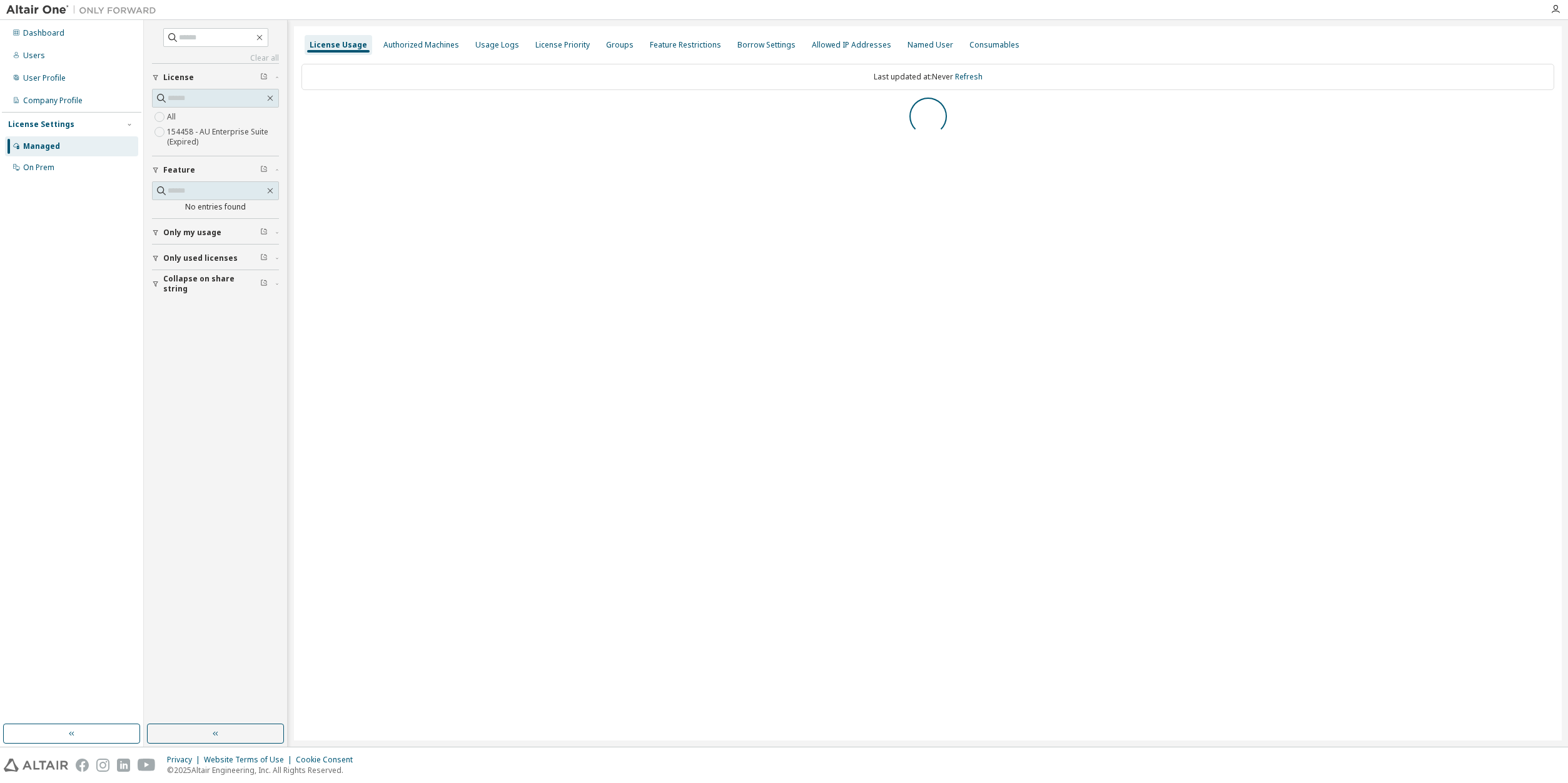
click at [255, 129] on label "154458 - AU Enterprise Suite (Expired)" at bounding box center [223, 137] width 112 height 25
click at [369, 111] on div "AU Enterprise Suite (Expired)" at bounding box center [365, 112] width 113 height 10
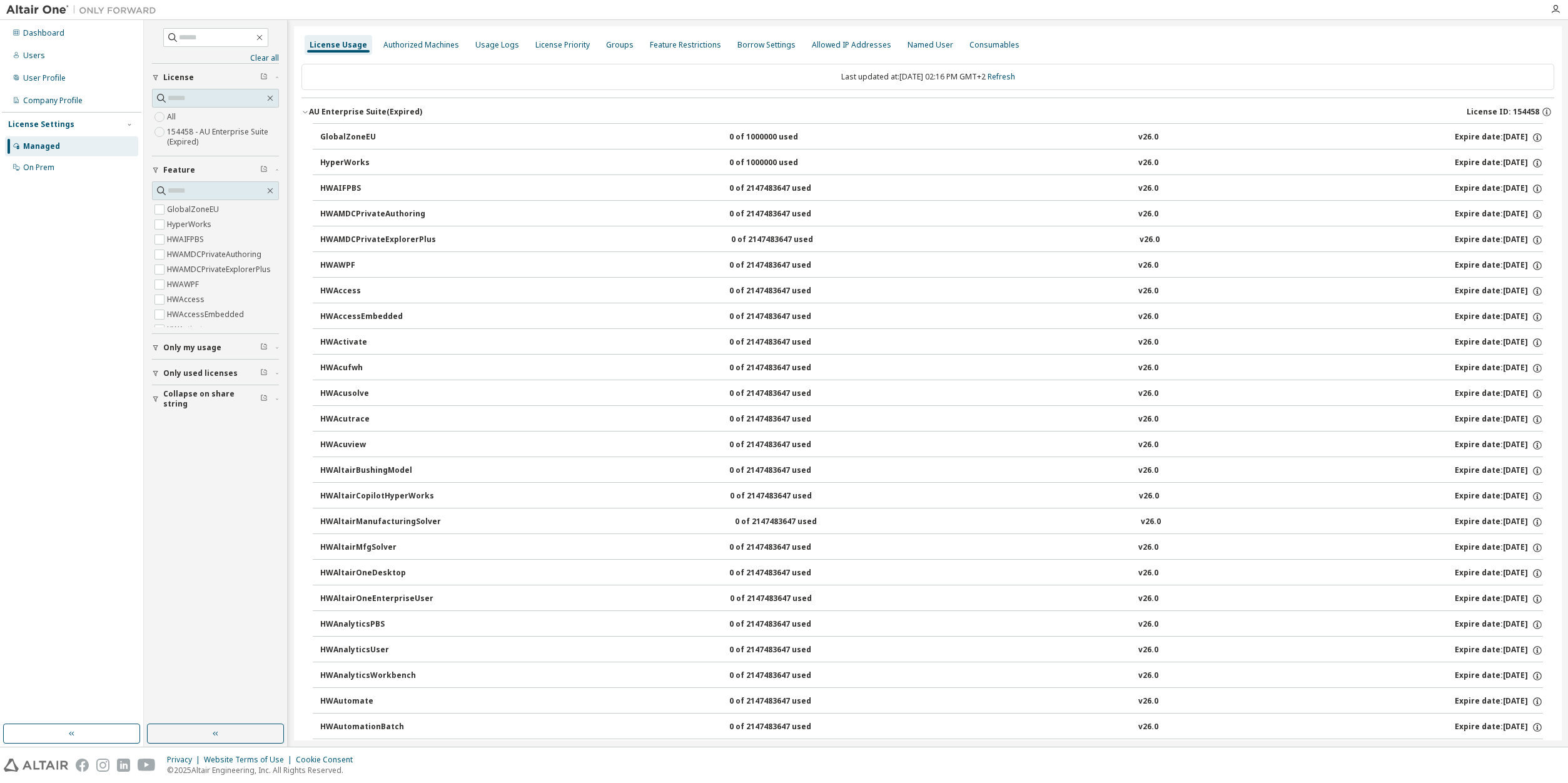
click at [60, 147] on div "Managed" at bounding box center [71, 146] width 133 height 20
click at [187, 136] on label "154458 - AU Enterprise Suite (Expired)" at bounding box center [223, 137] width 112 height 25
click at [405, 115] on div "AU Enterprise Suite (Expired)" at bounding box center [365, 112] width 113 height 10
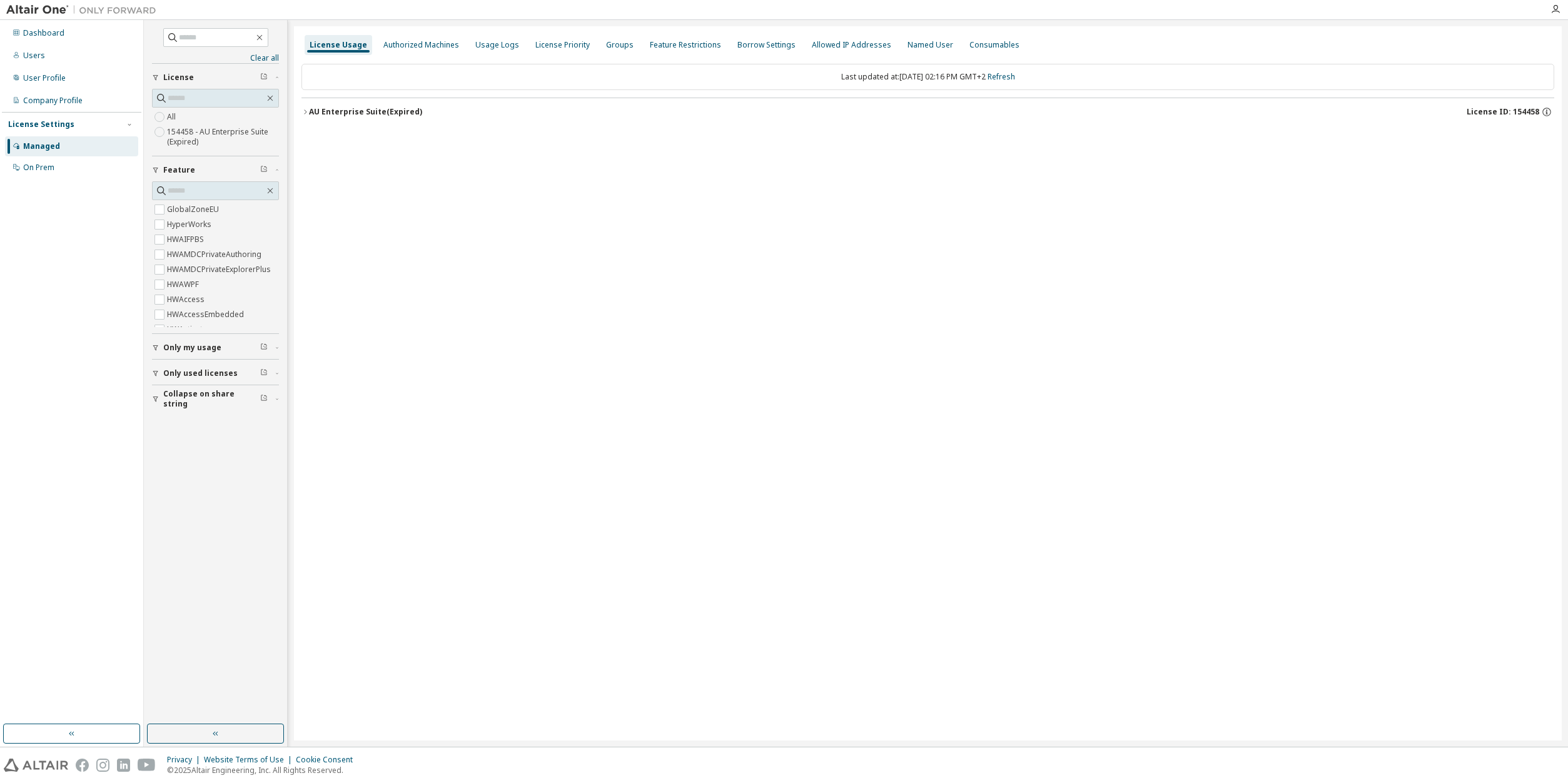
click at [405, 115] on div "AU Enterprise Suite (Expired)" at bounding box center [365, 112] width 113 height 10
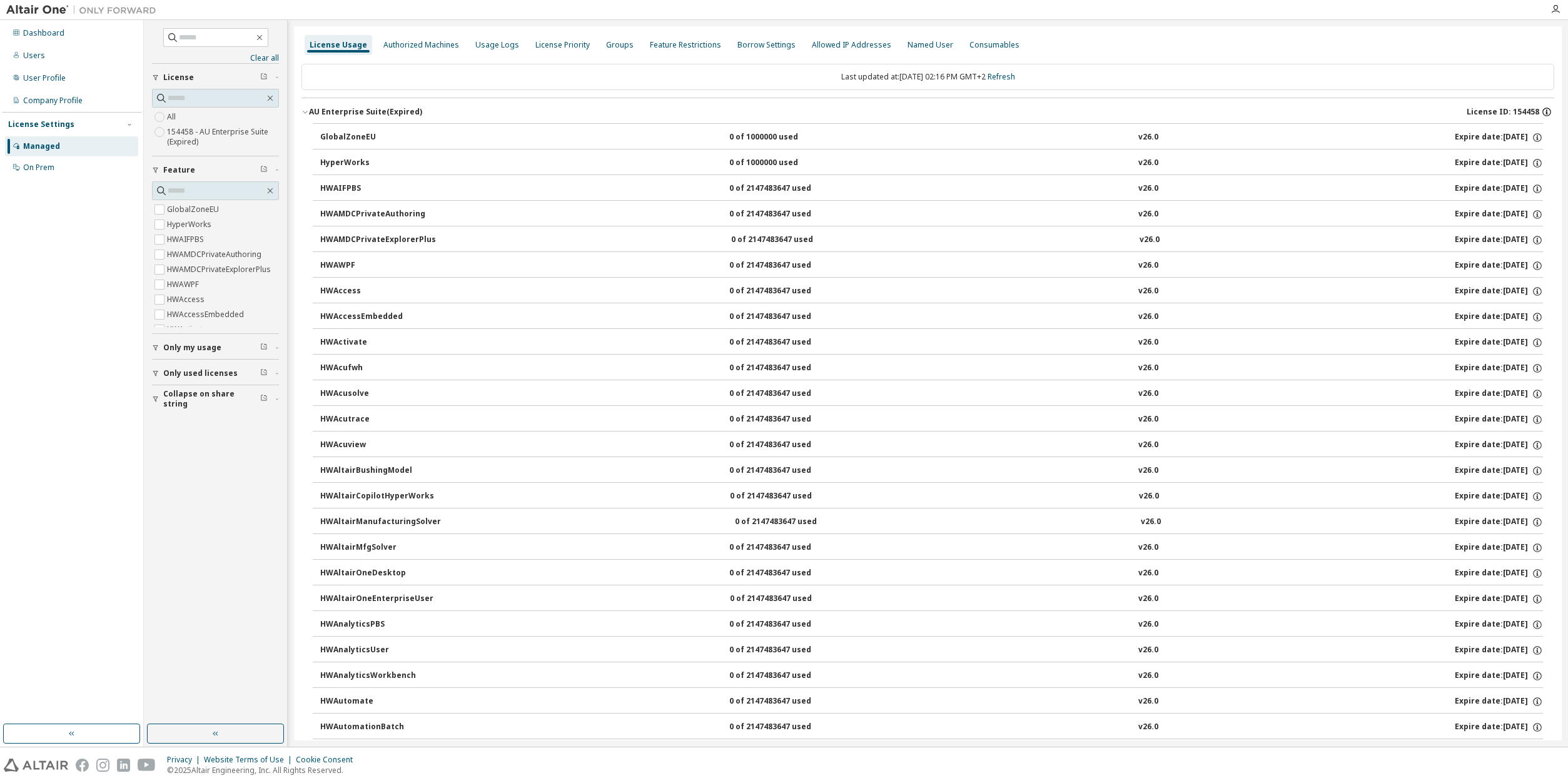
click at [1548, 112] on icon "button" at bounding box center [1546, 112] width 11 height 11
click at [468, 149] on button "GlobalZoneEU 0 of 1000000 used v26.0 Expire date: 2025-09-18" at bounding box center [931, 137] width 1222 height 27
click at [313, 113] on div "AU Enterprise Suite (Expired)" at bounding box center [365, 112] width 113 height 10
